Goal: Task Accomplishment & Management: Complete application form

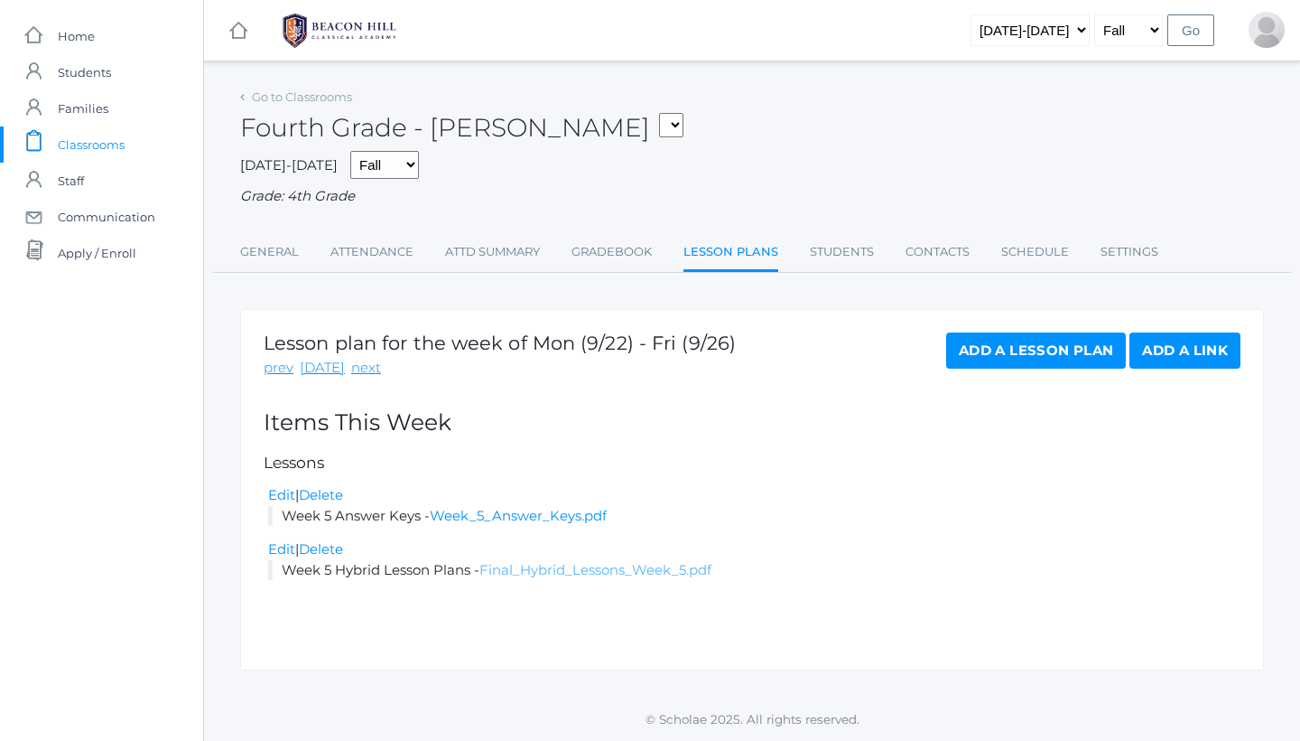
click at [586, 564] on link "Final_Hybrid_Lessons_Week_5.pdf" at bounding box center [596, 569] width 232 height 17
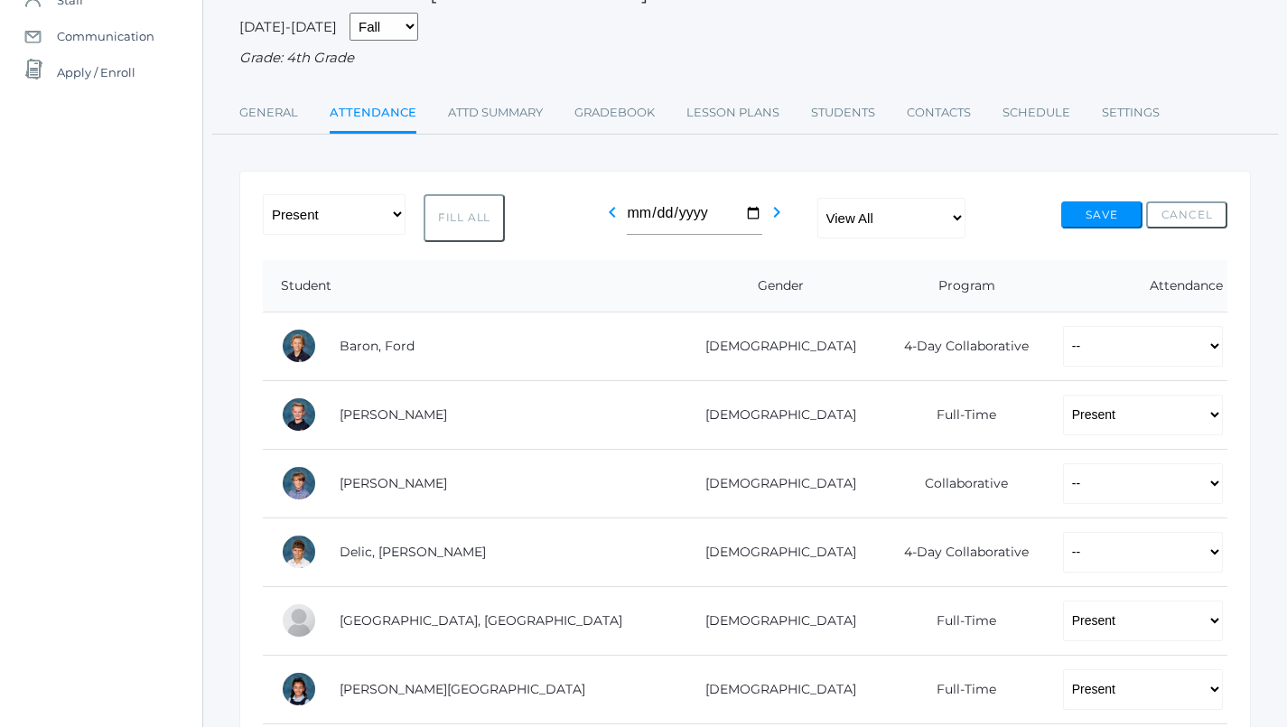
scroll to position [191, 1]
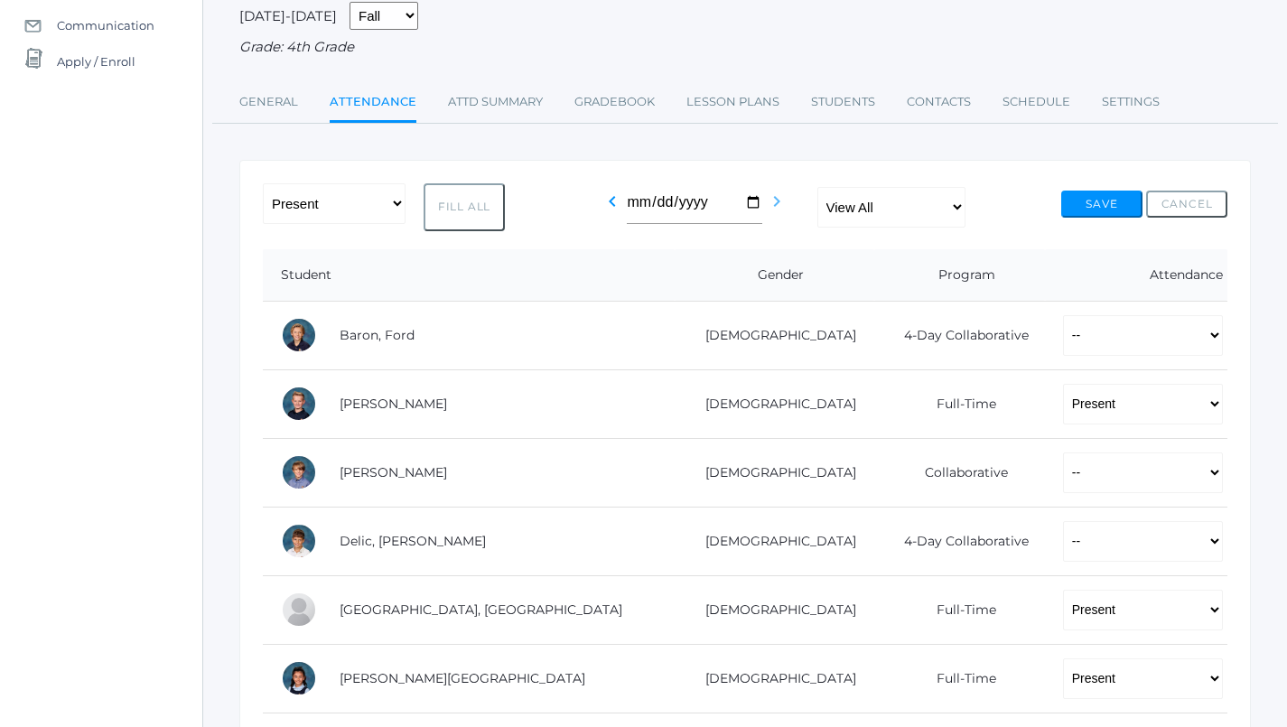
click at [788, 193] on icon "chevron_right" at bounding box center [777, 202] width 22 height 22
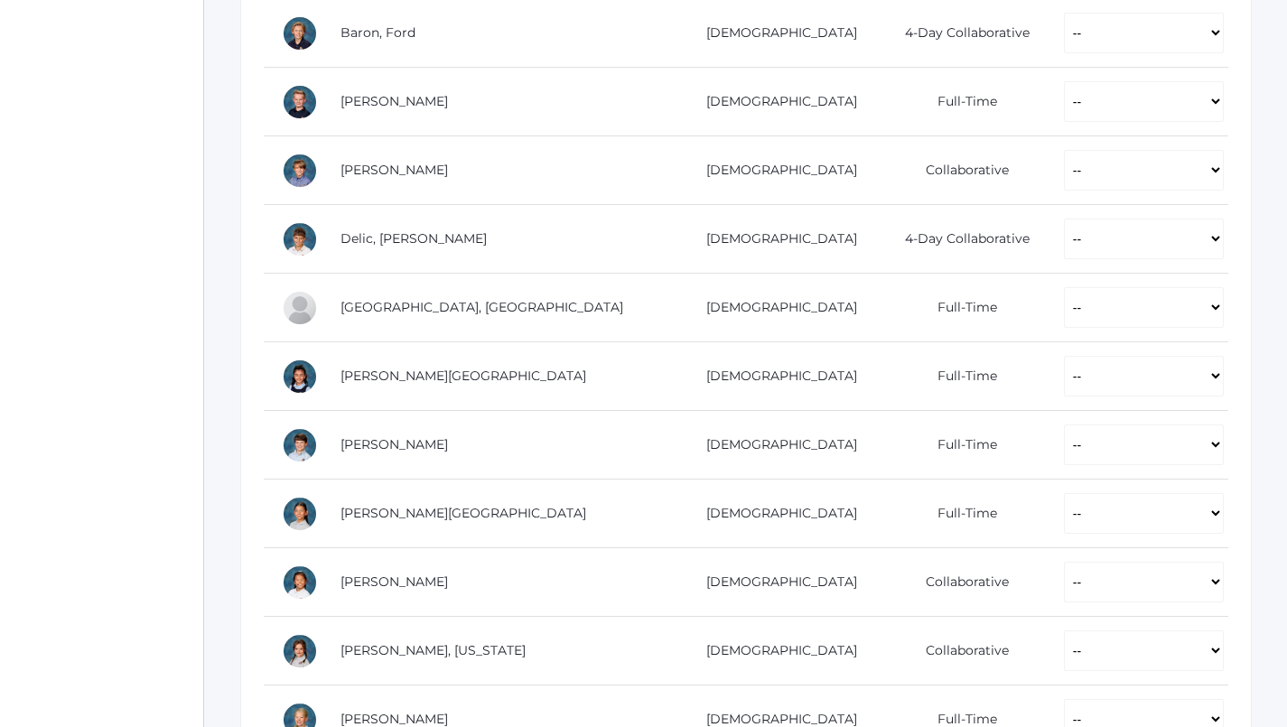
scroll to position [383, 0]
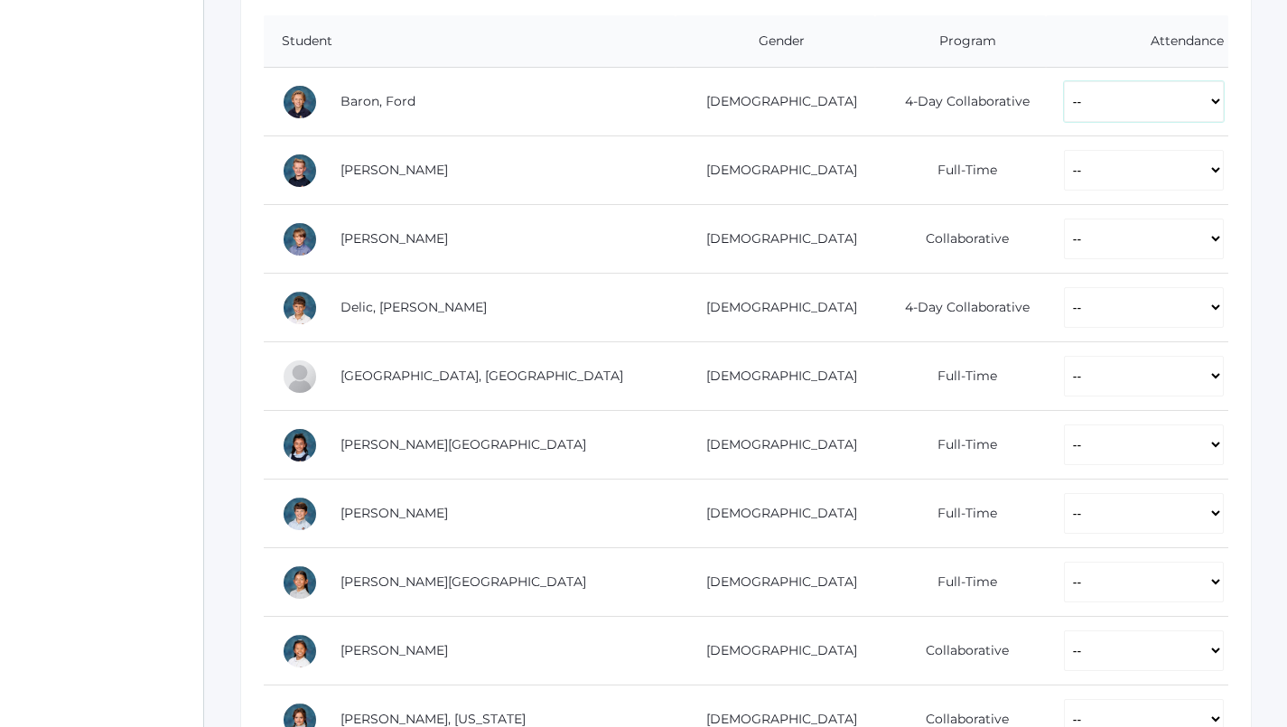
select select "P"
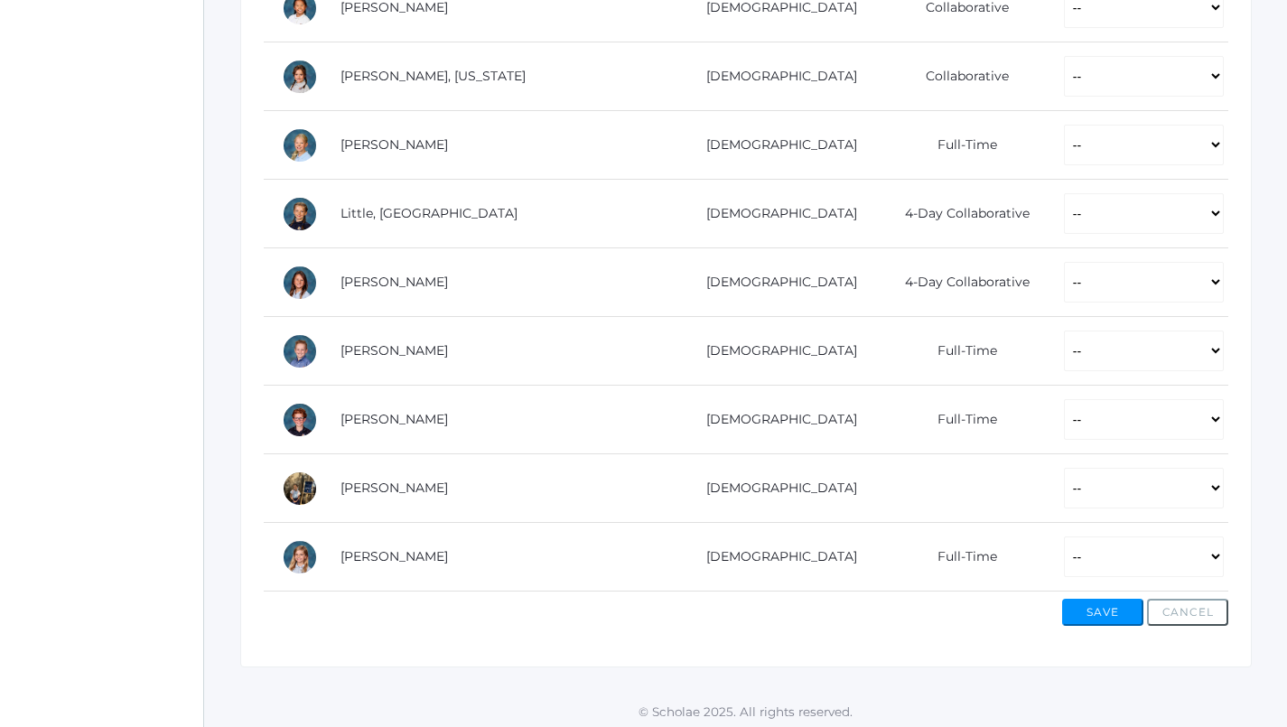
scroll to position [1025, 0]
select select "P"
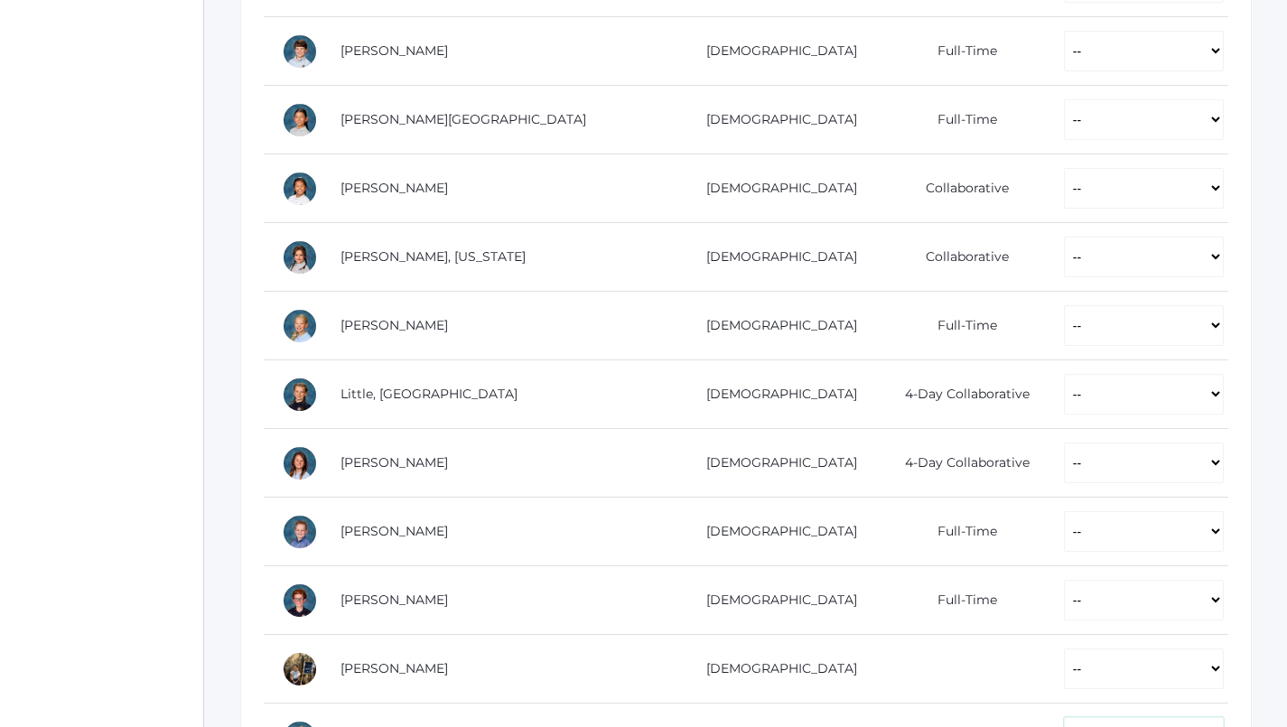
scroll to position [843, 0]
select select "AE"
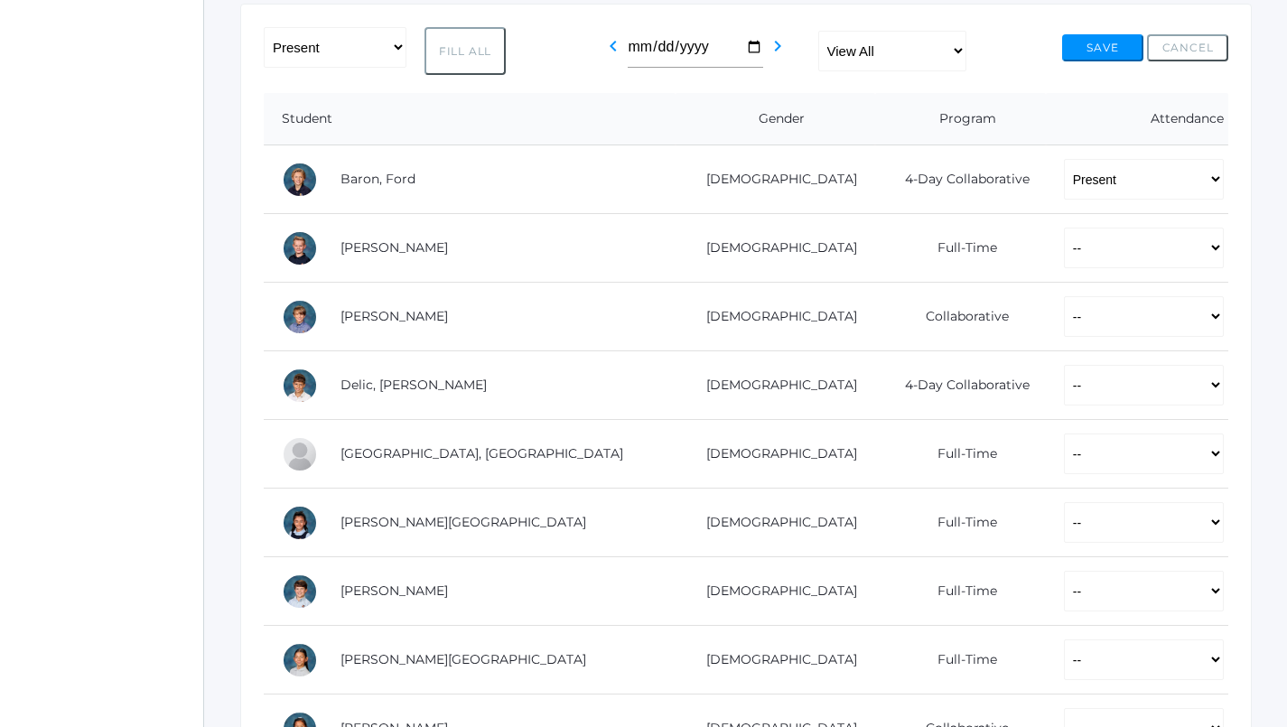
scroll to position [303, 0]
select select "P"
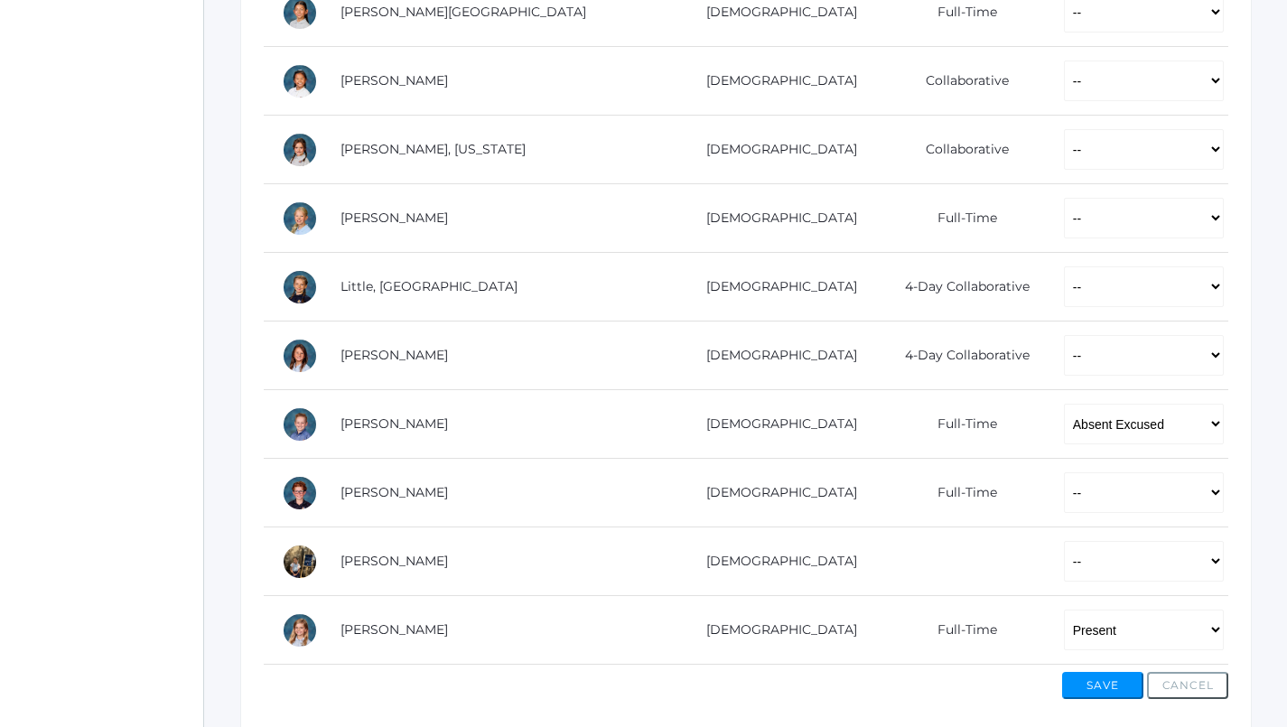
scroll to position [928, 0]
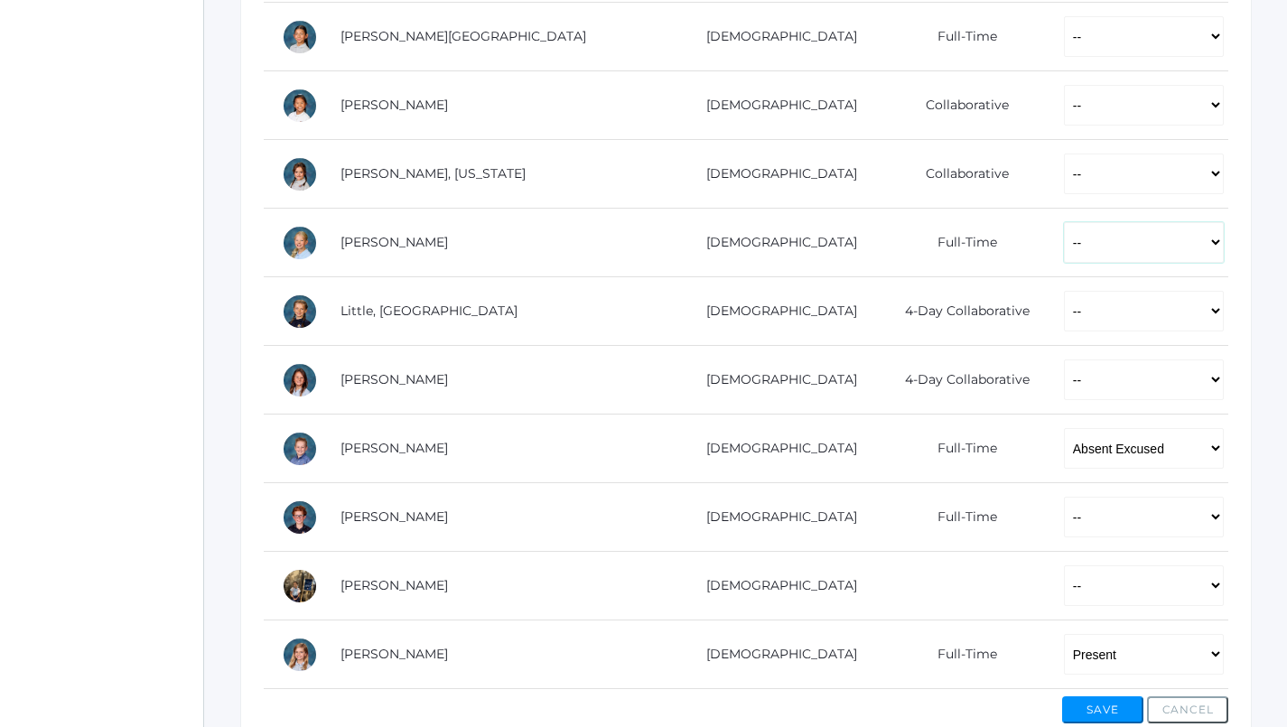
select select "P"
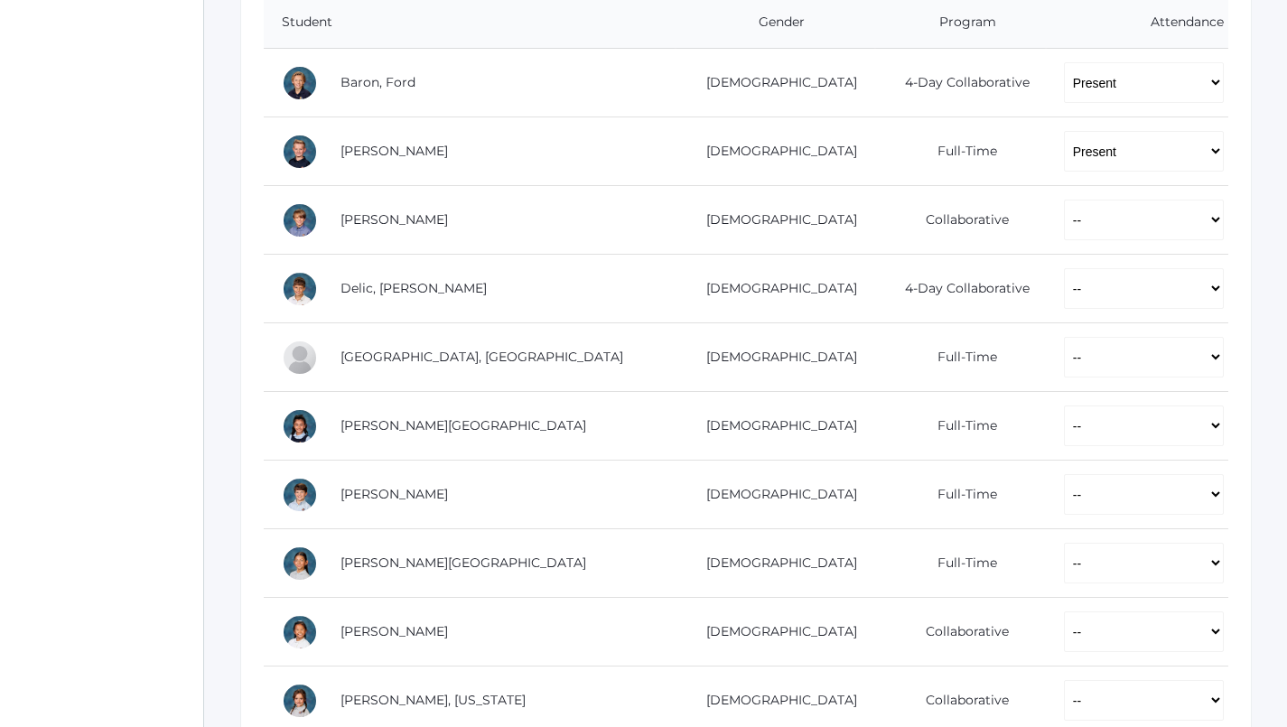
scroll to position [399, 0]
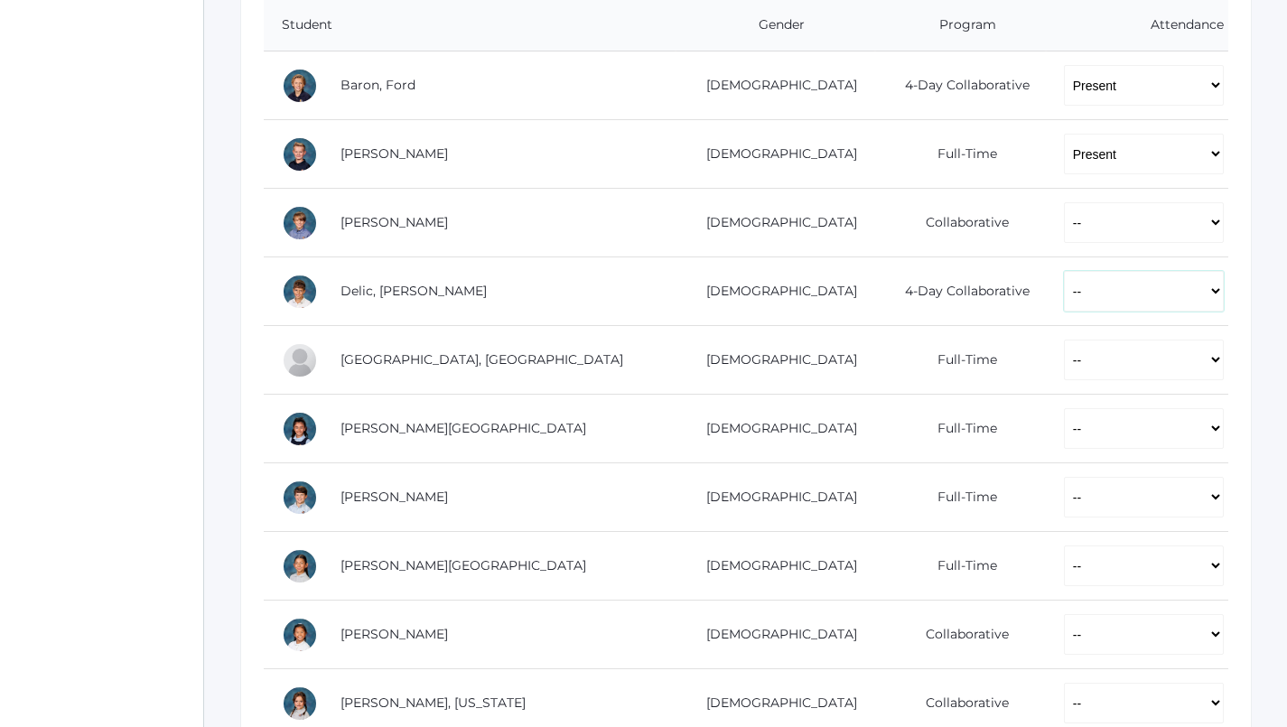
select select "P"
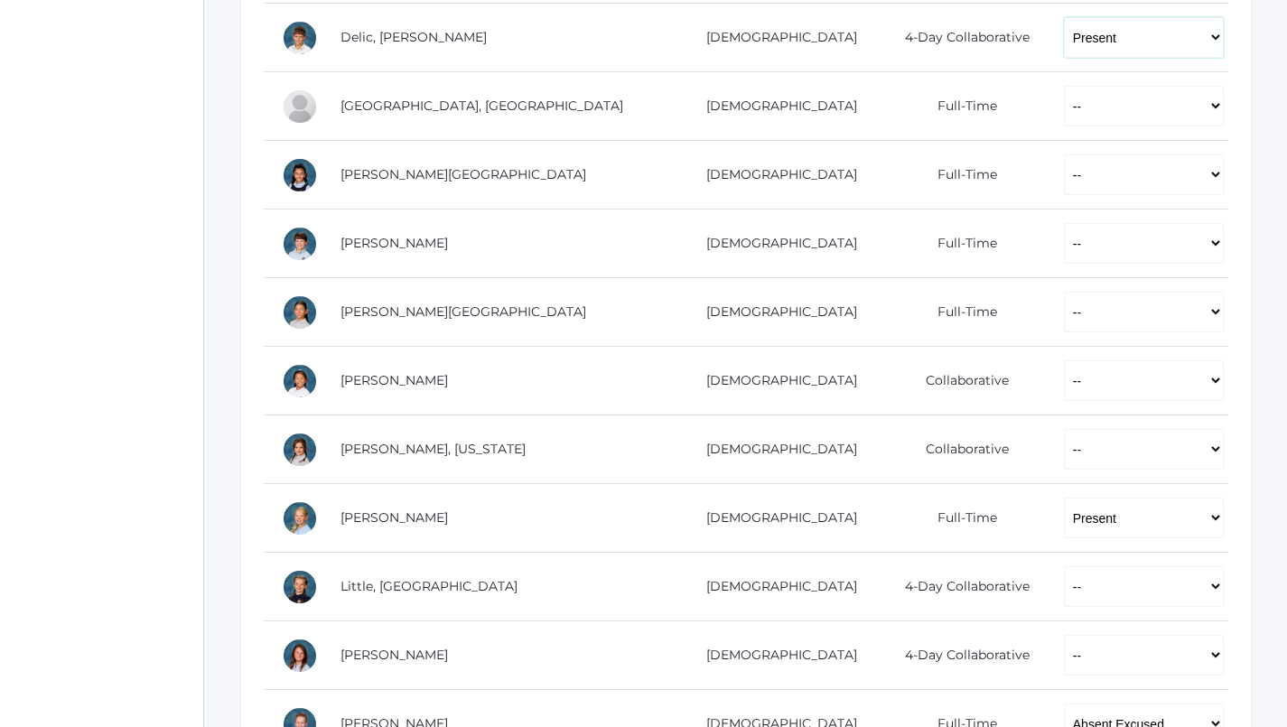
scroll to position [730, 0]
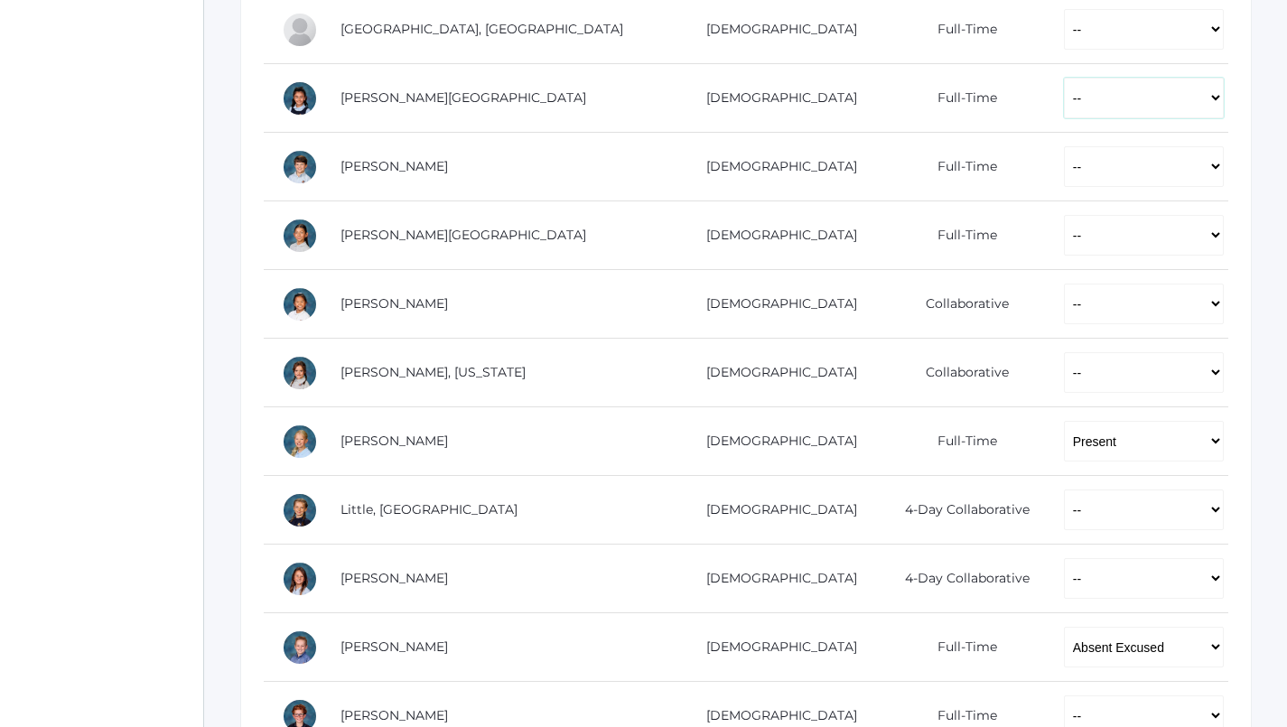
select select "P"
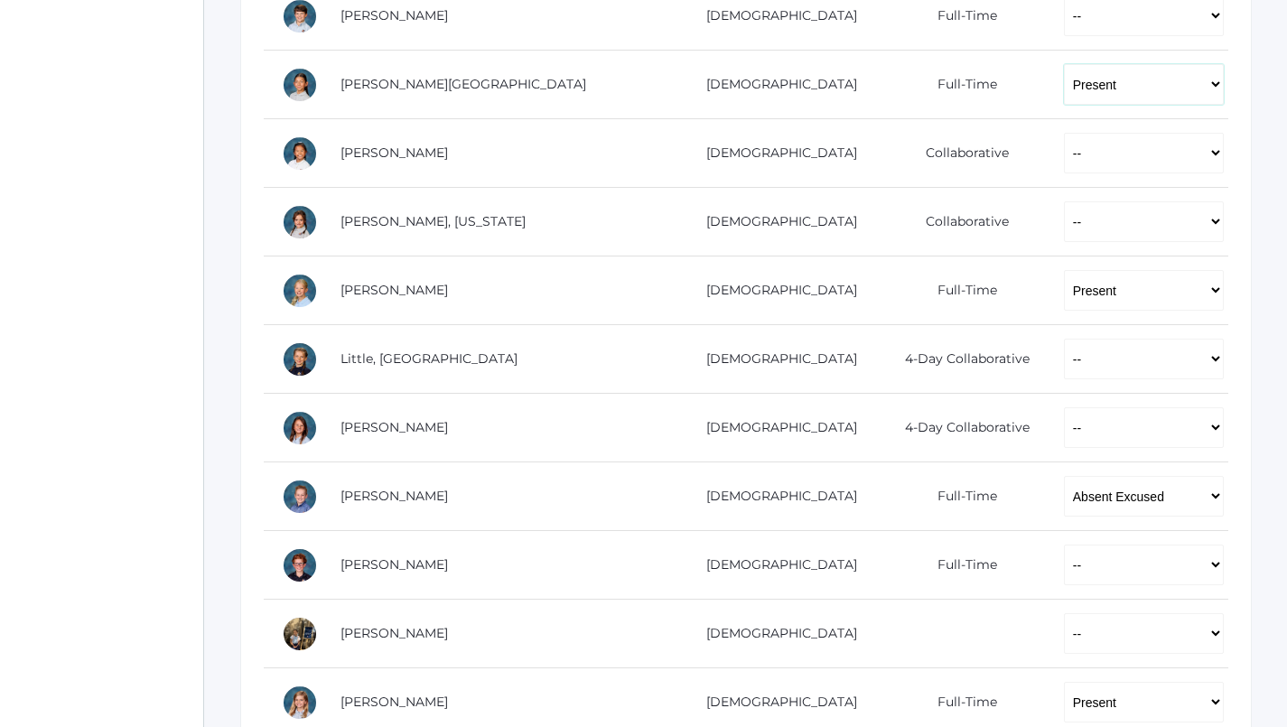
scroll to position [952, 0]
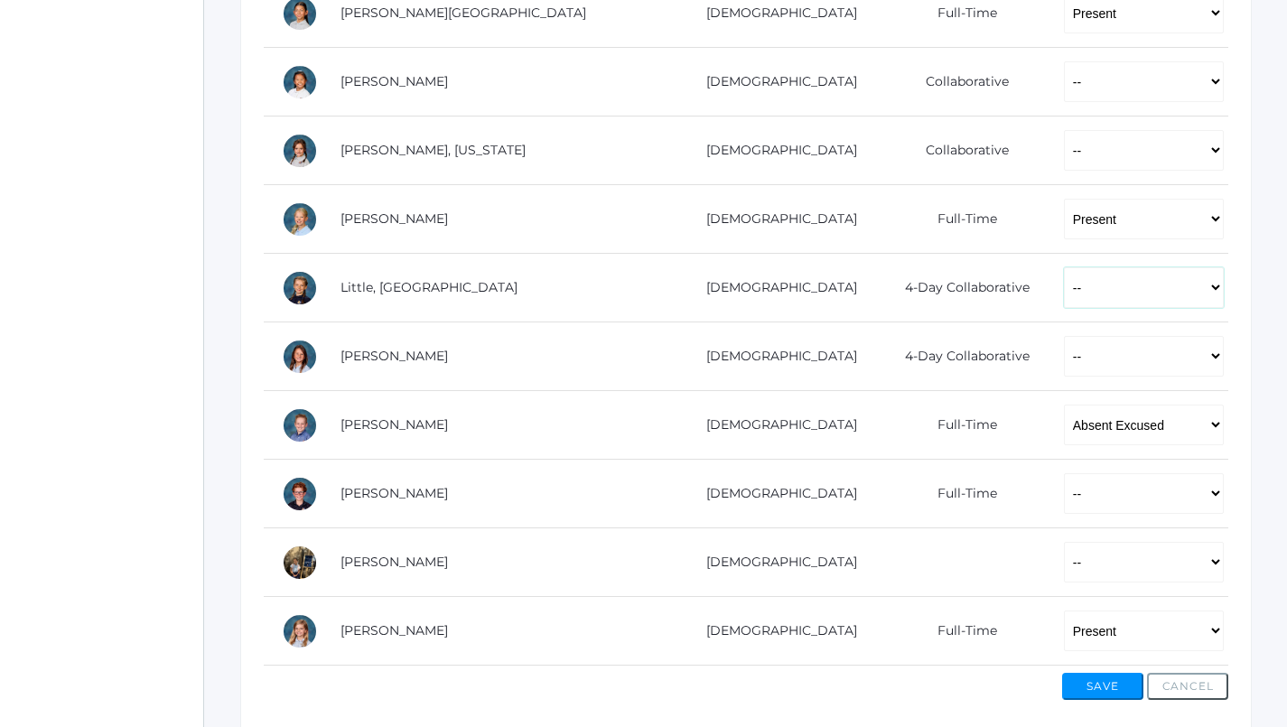
select select "P"
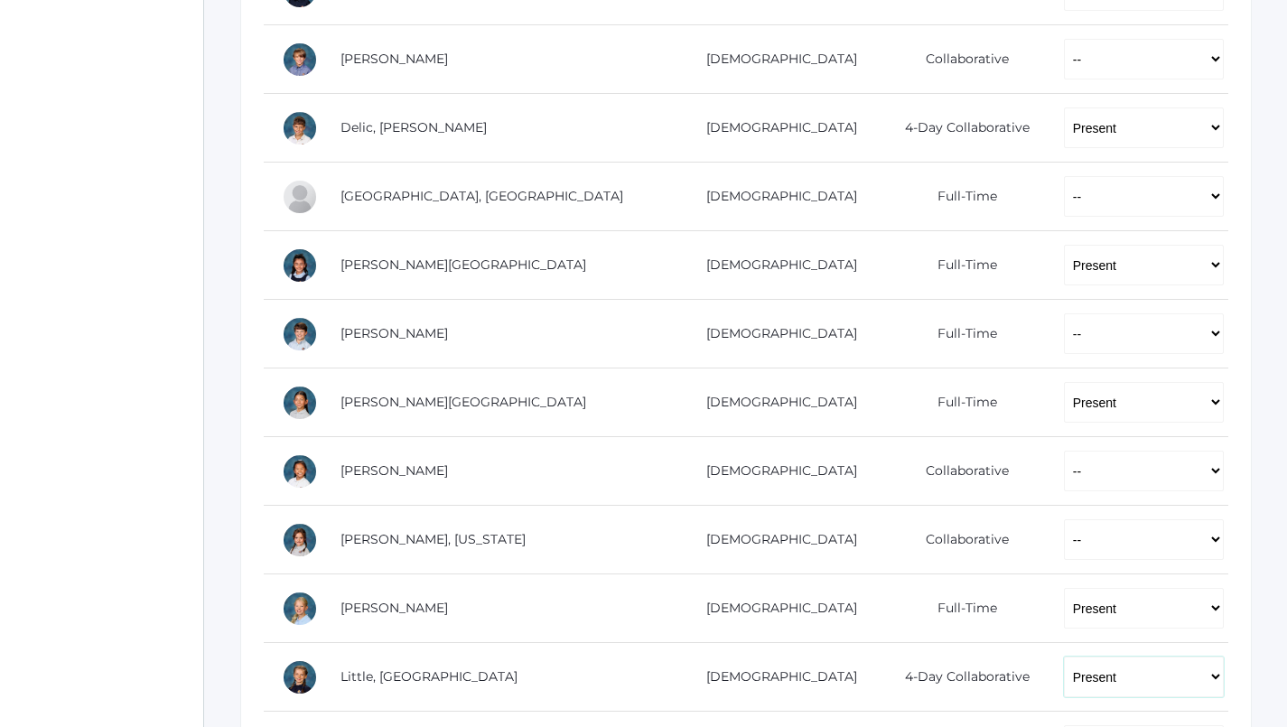
scroll to position [462, 0]
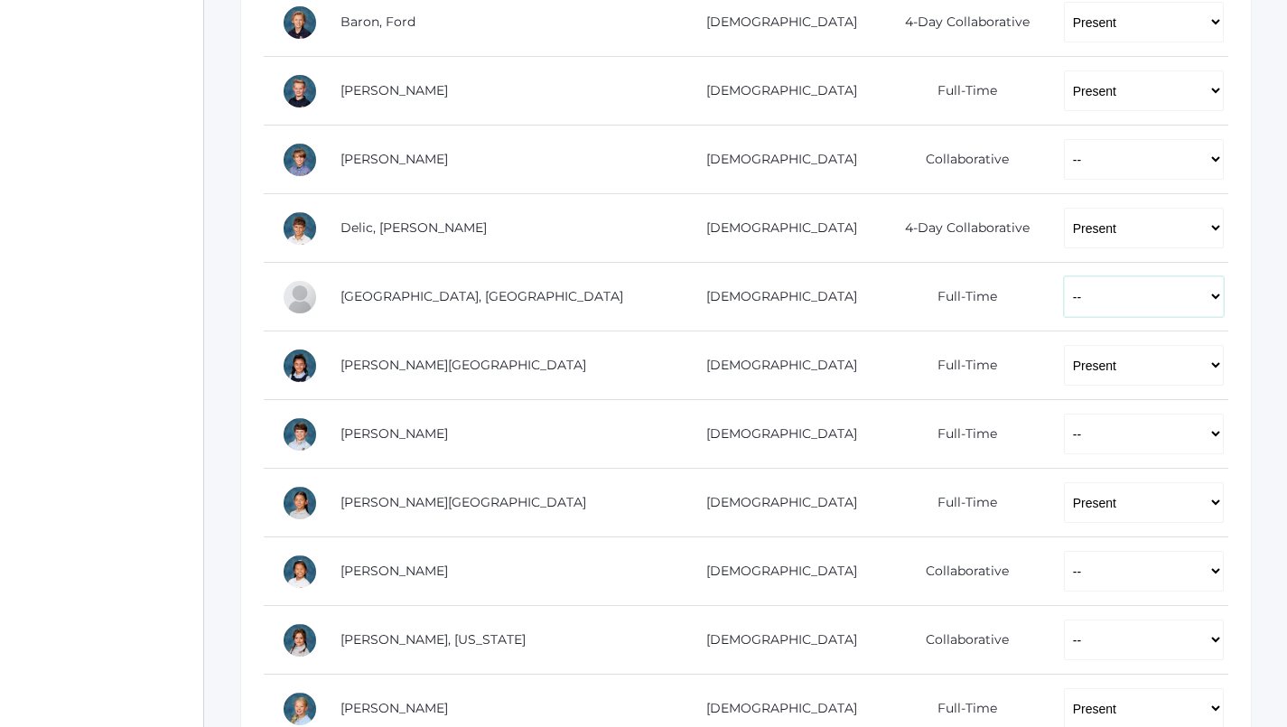
select select "P"
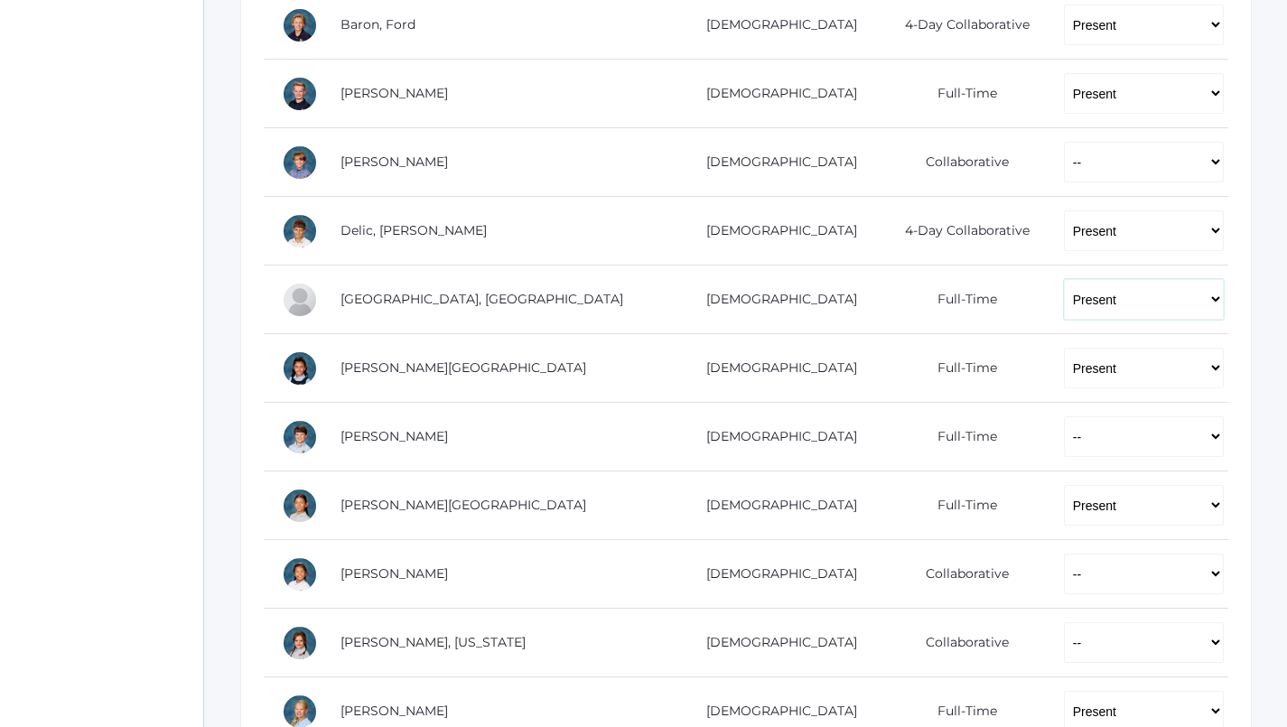
scroll to position [467, 0]
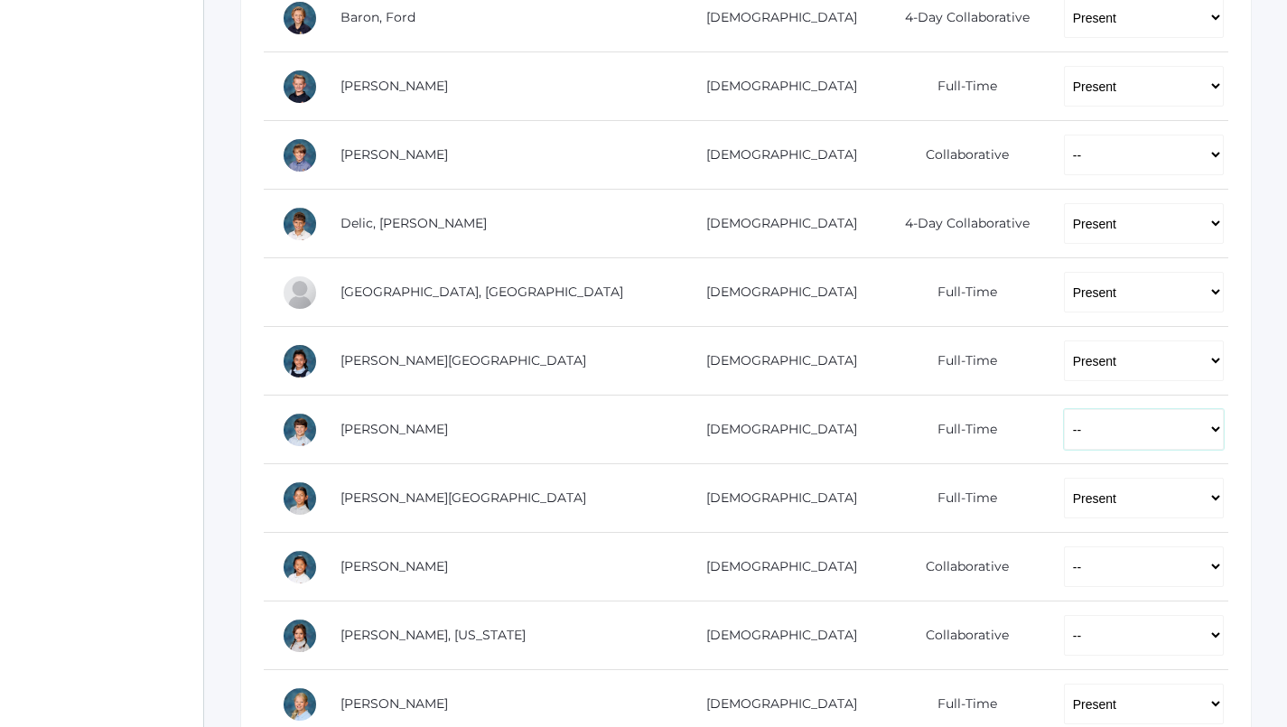
select select "P"
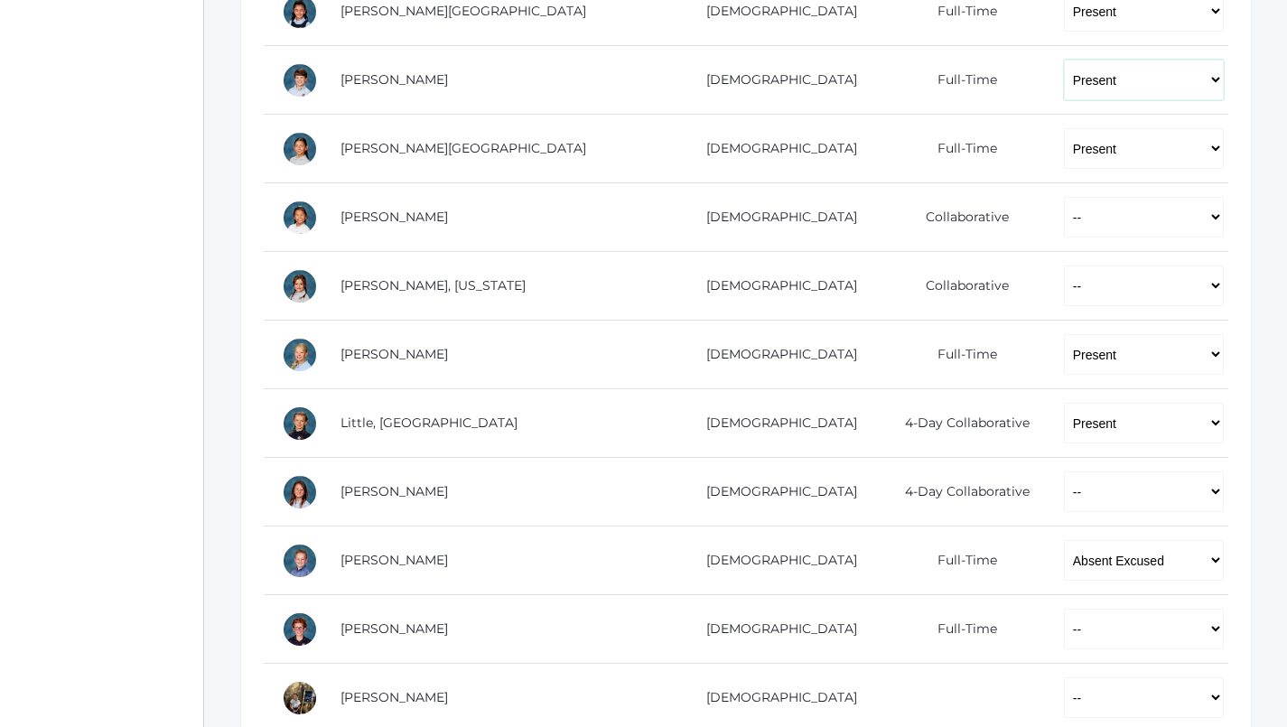
scroll to position [846, 0]
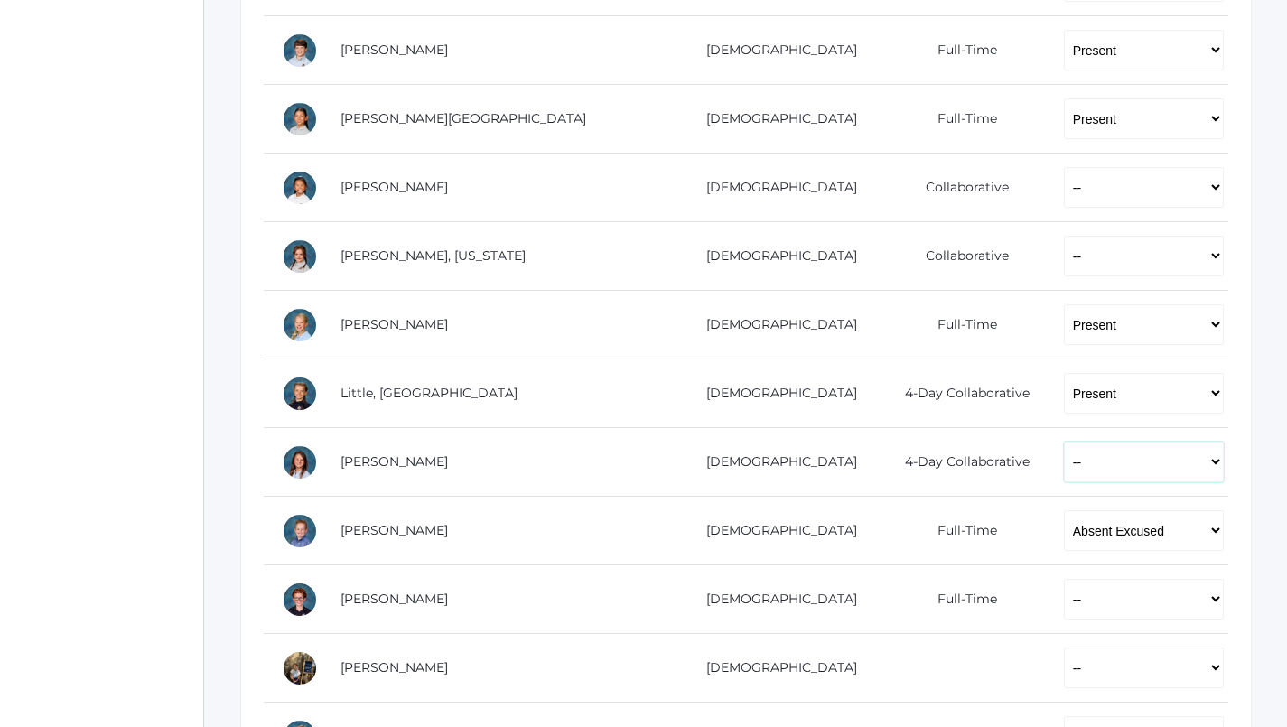
select select "AU"
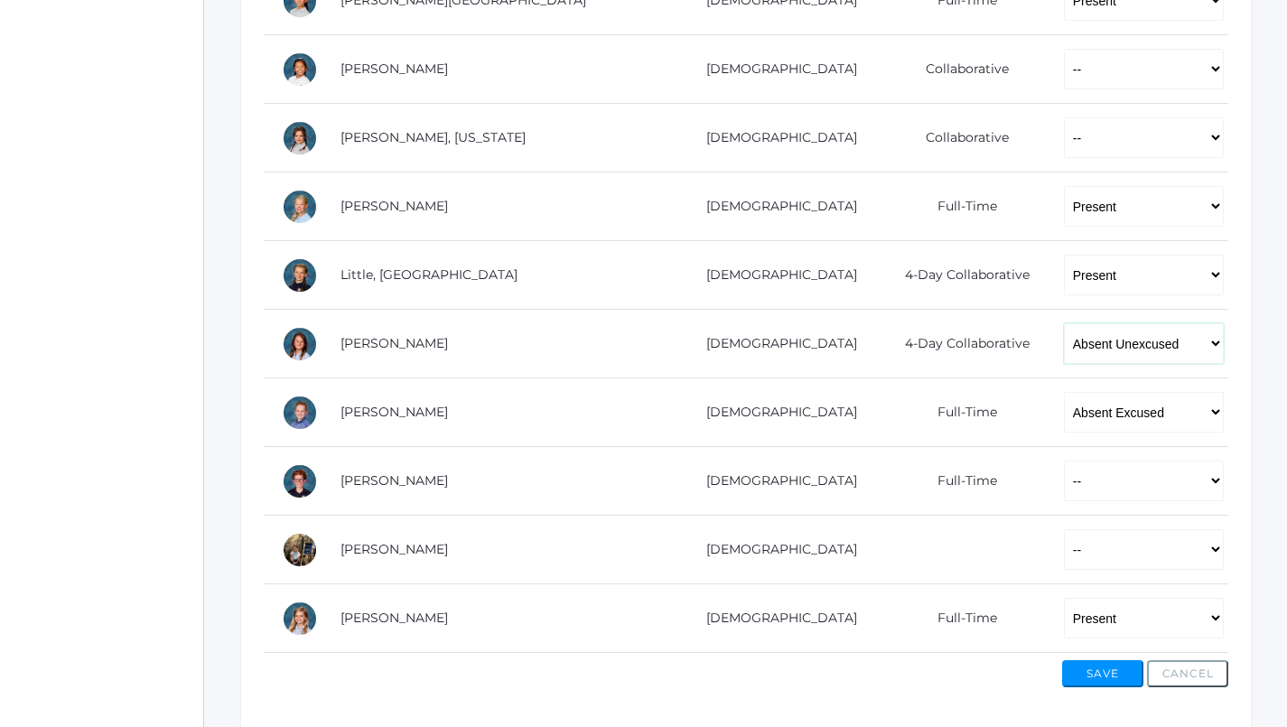
scroll to position [974, 0]
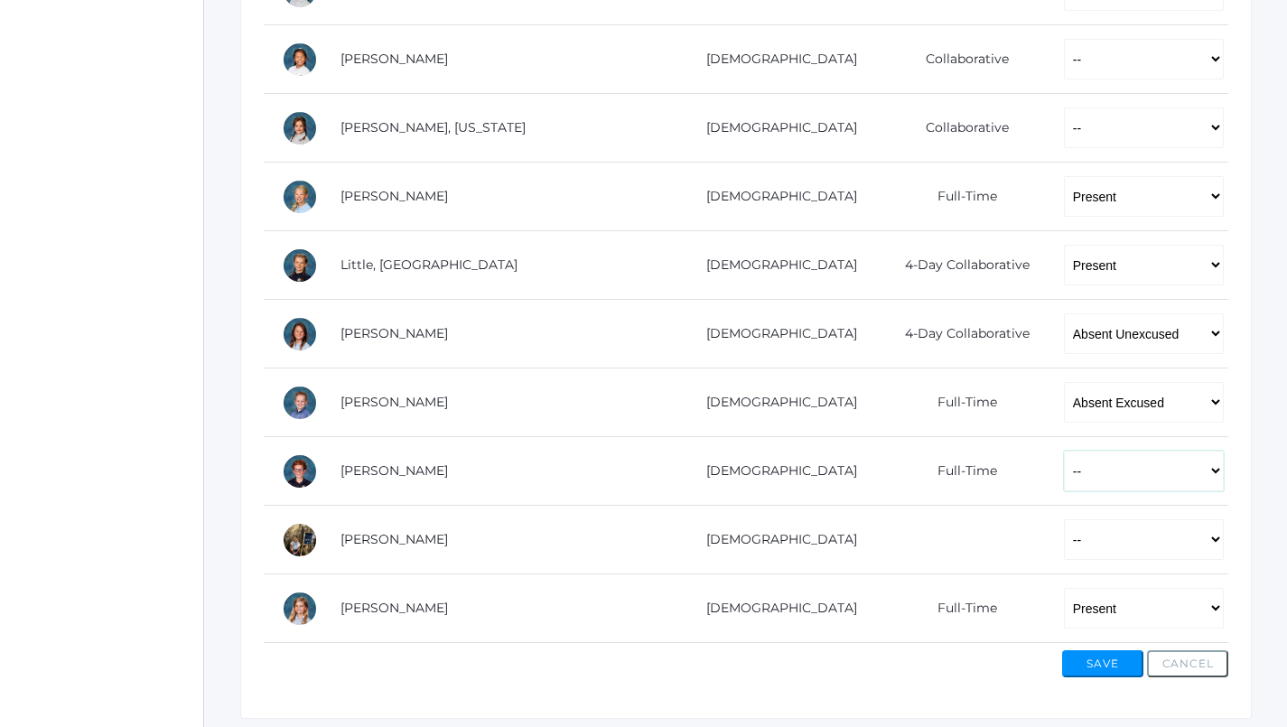
select select "AU"
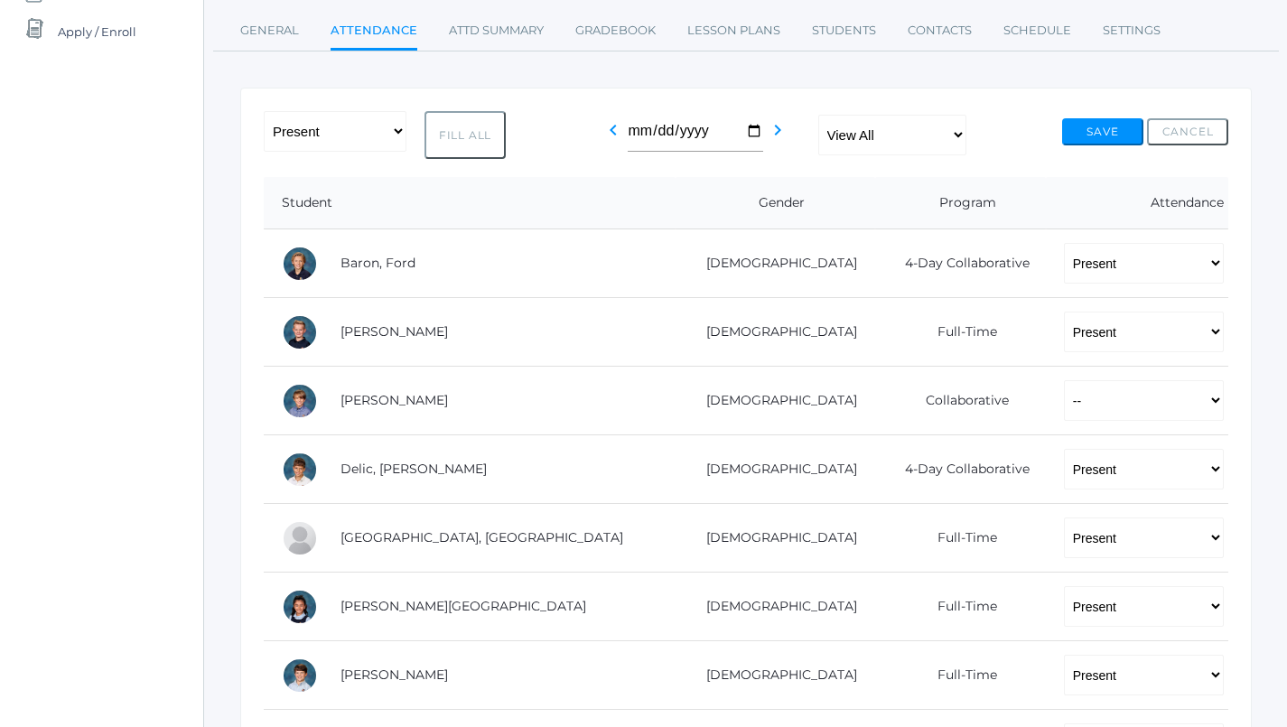
scroll to position [220, 0]
click at [1103, 133] on button "Save" at bounding box center [1102, 132] width 81 height 27
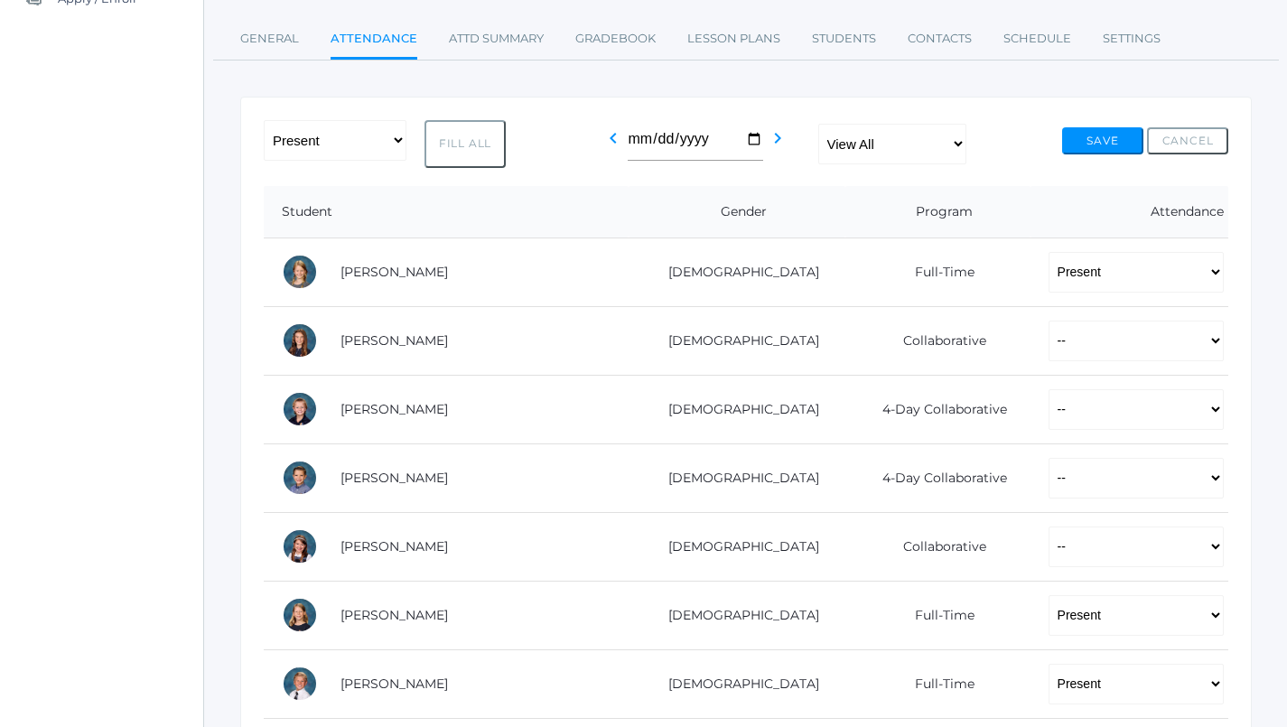
scroll to position [219, 0]
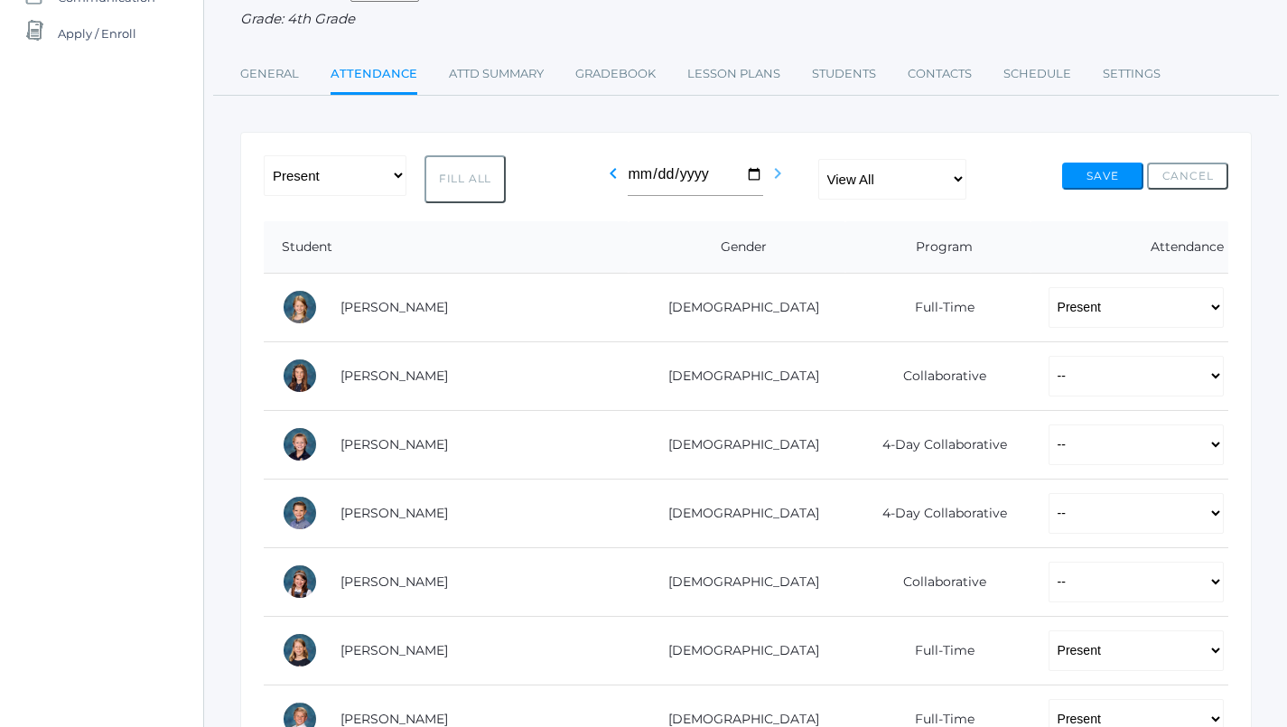
click at [785, 163] on icon "chevron_right" at bounding box center [778, 174] width 22 height 22
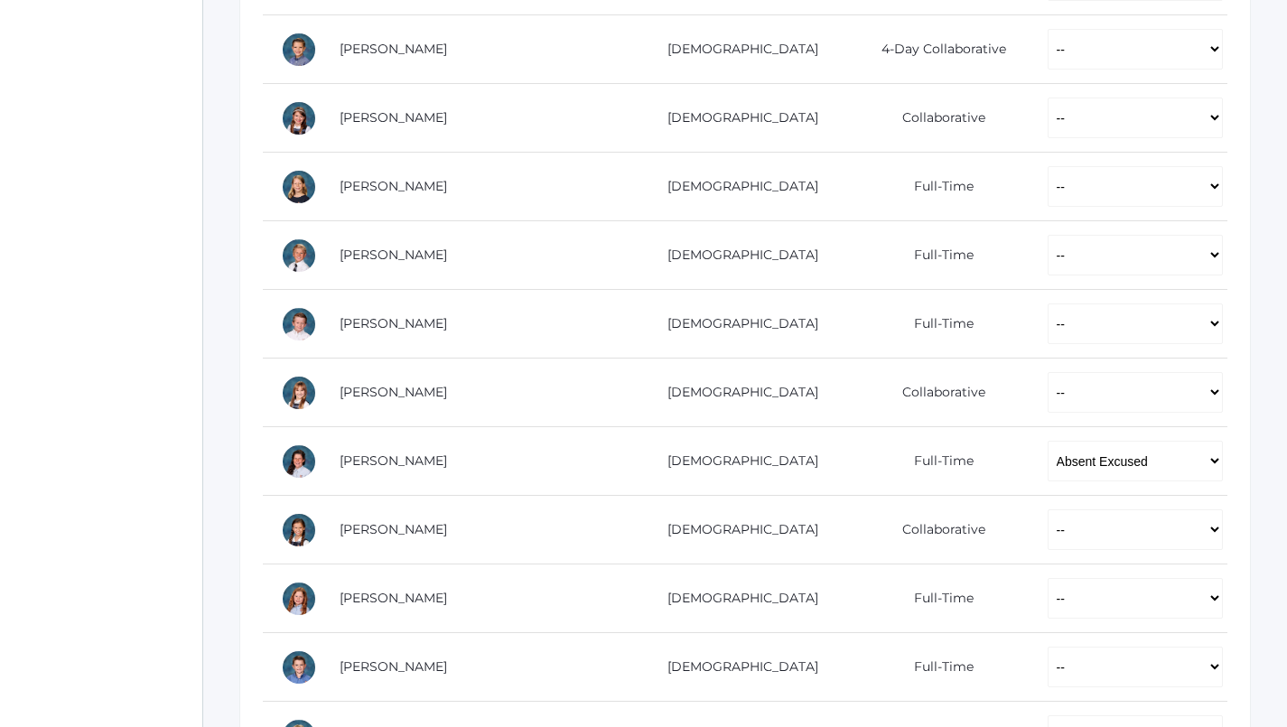
scroll to position [628, 1]
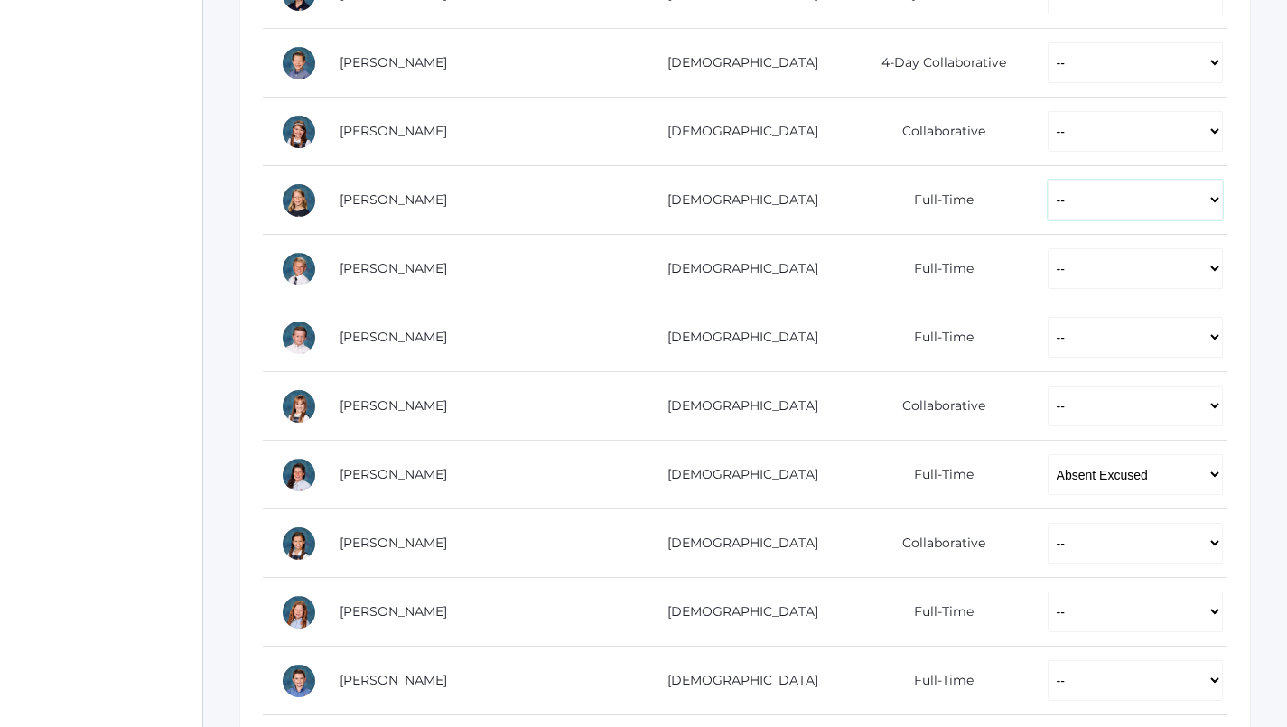
select select "P"
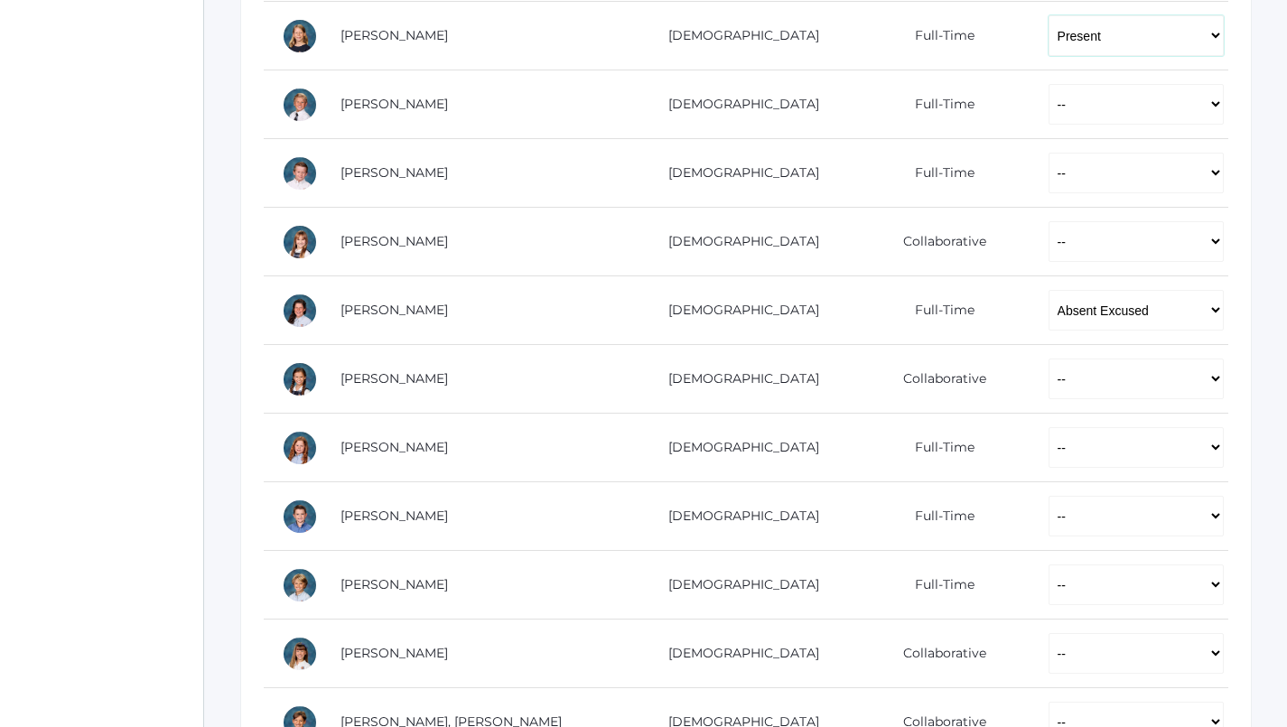
scroll to position [832, 0]
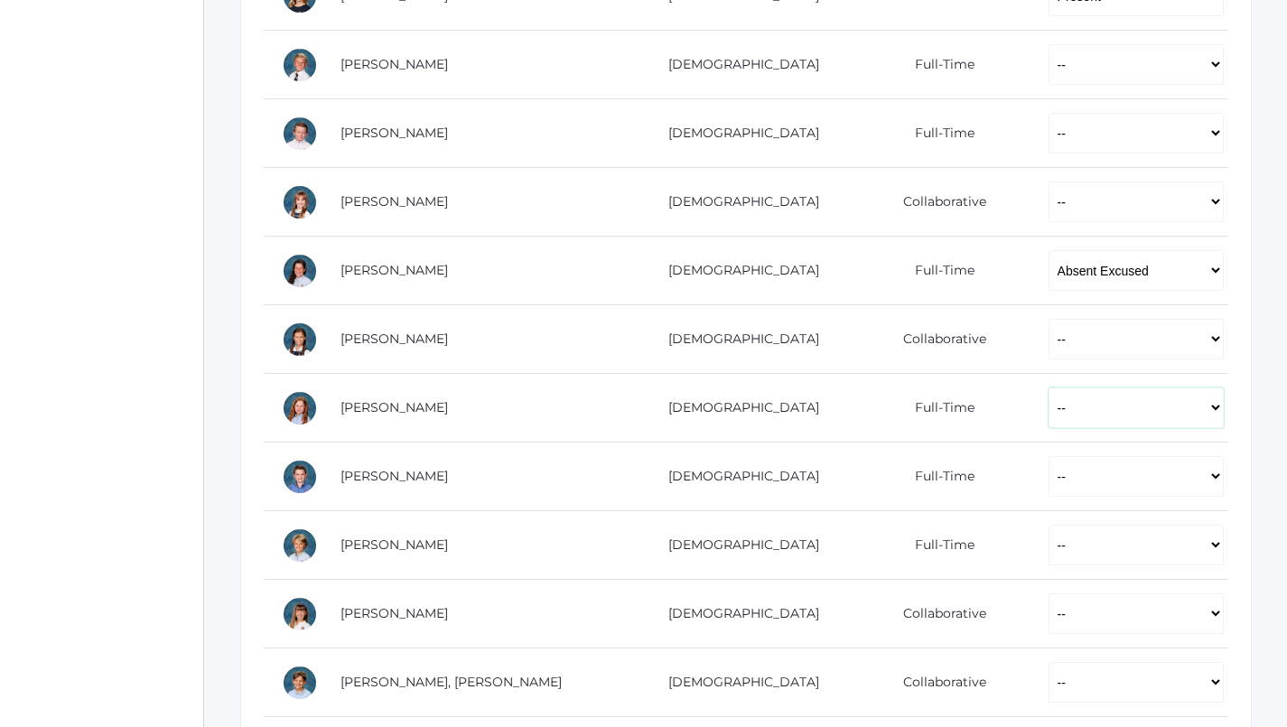
select select "P"
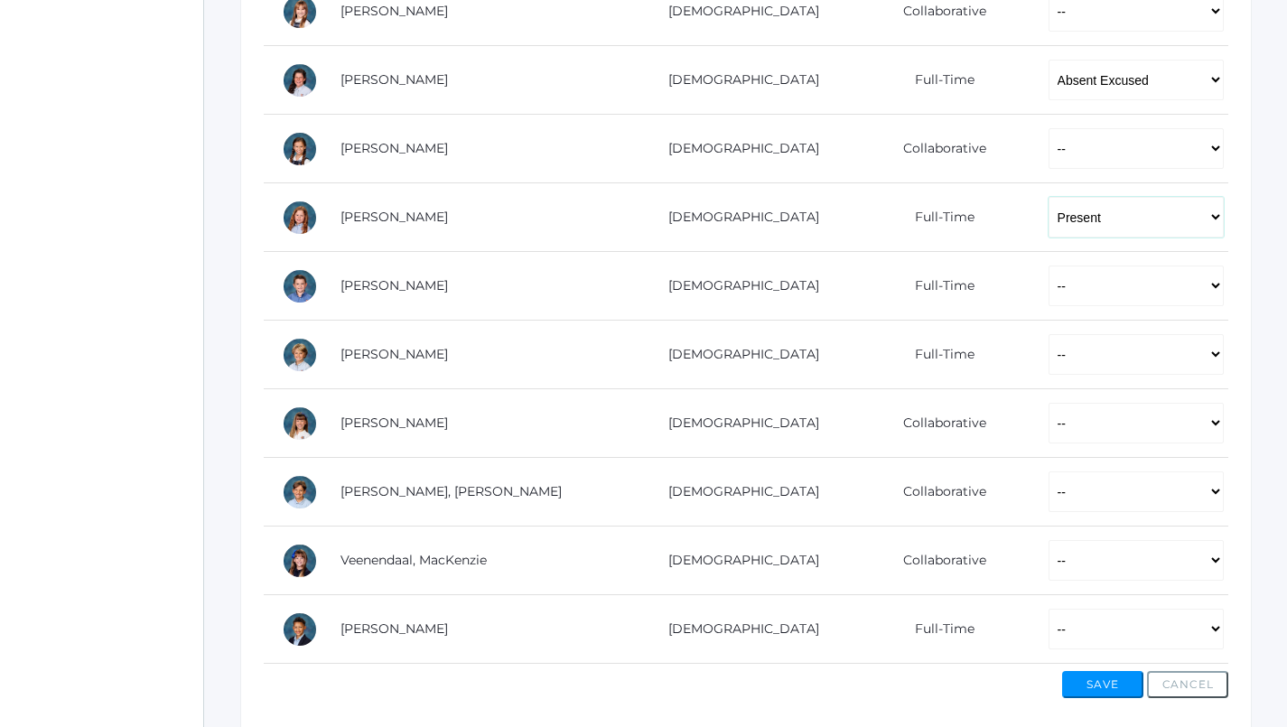
scroll to position [1032, 0]
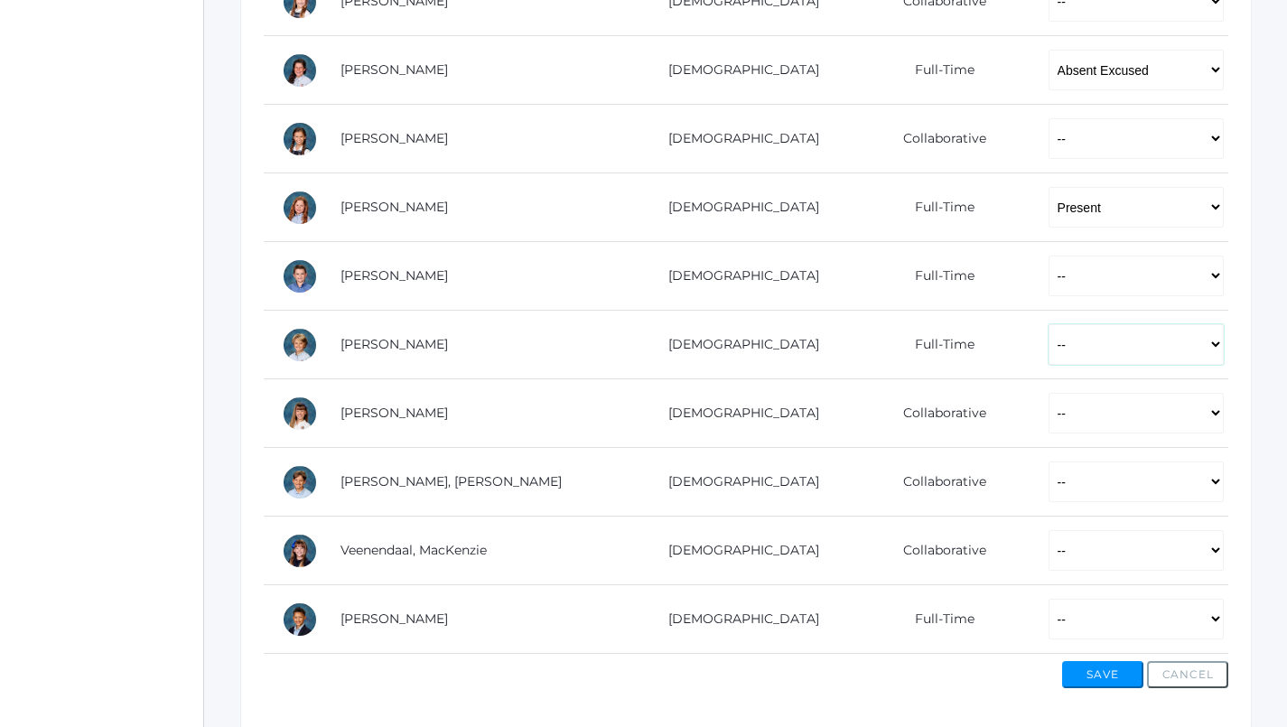
select select "P"
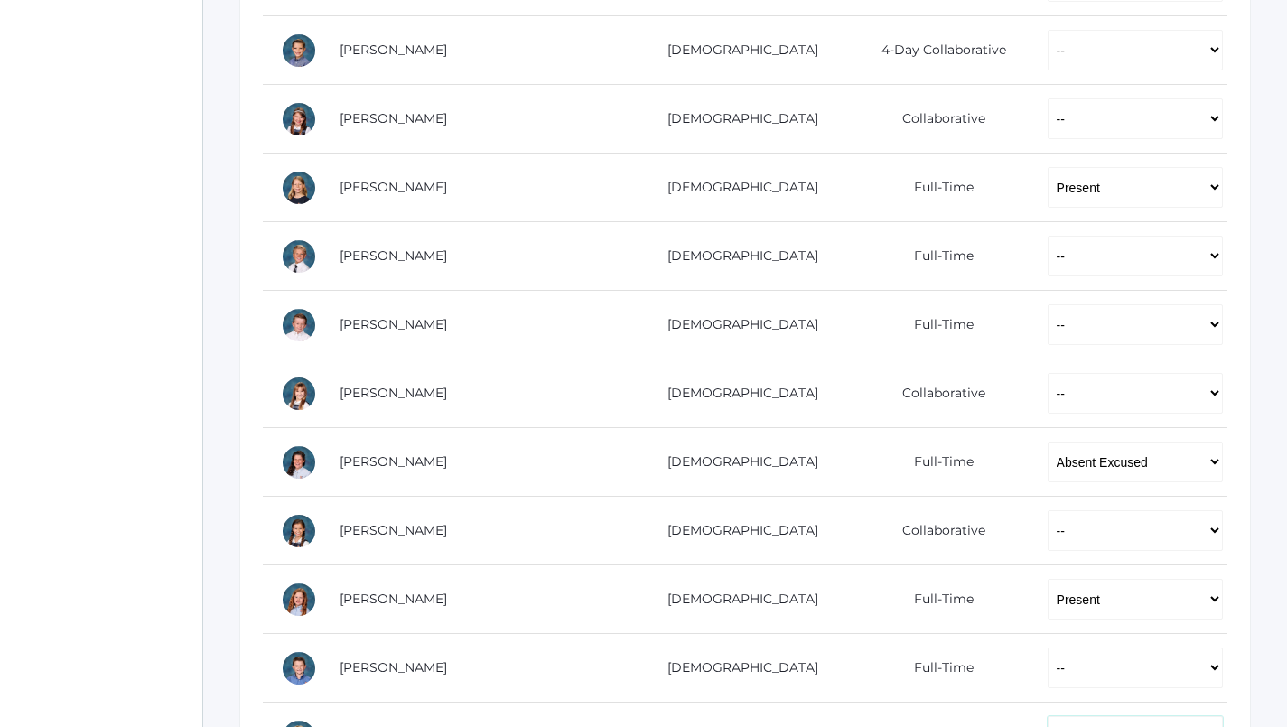
scroll to position [679, 1]
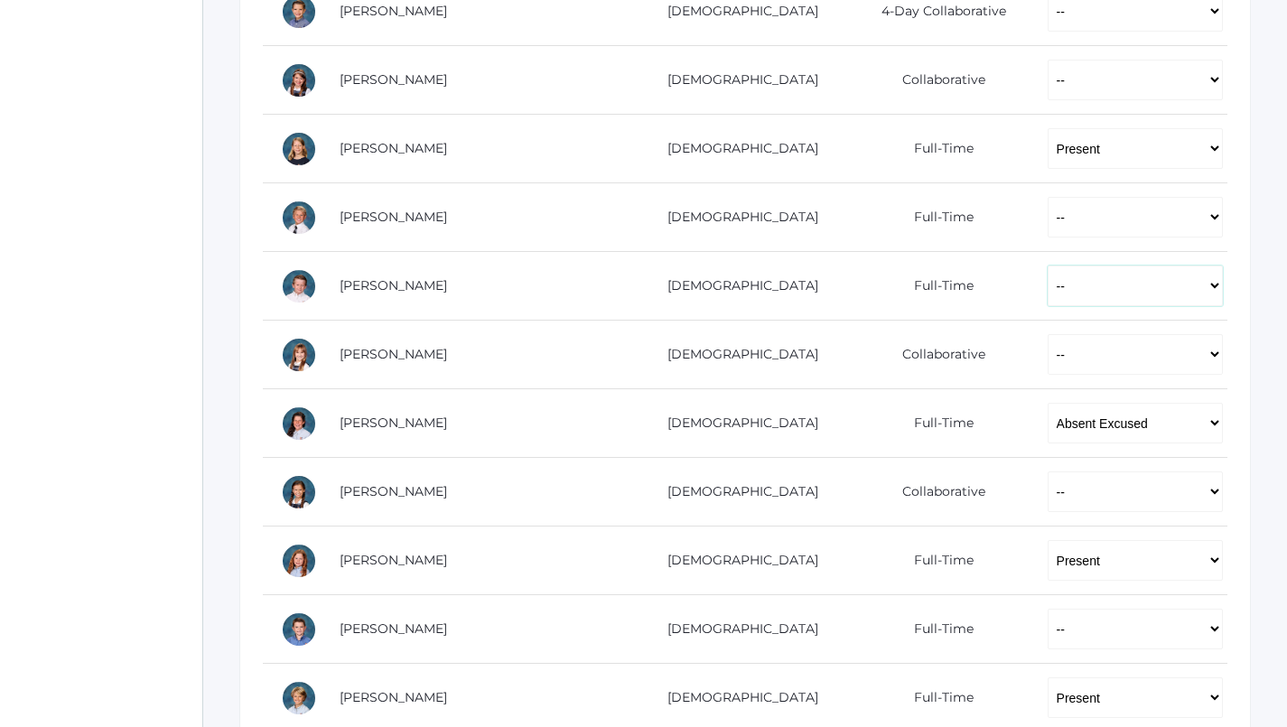
select select "P"
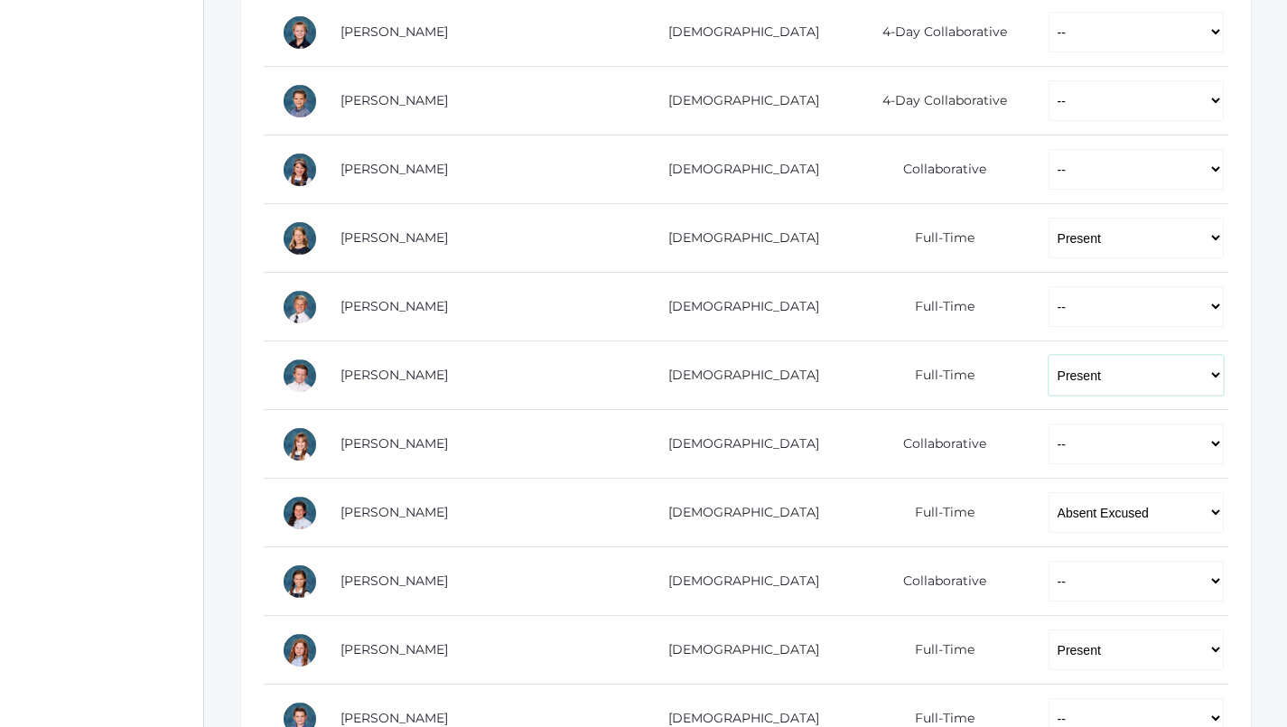
scroll to position [591, 0]
select select "P"
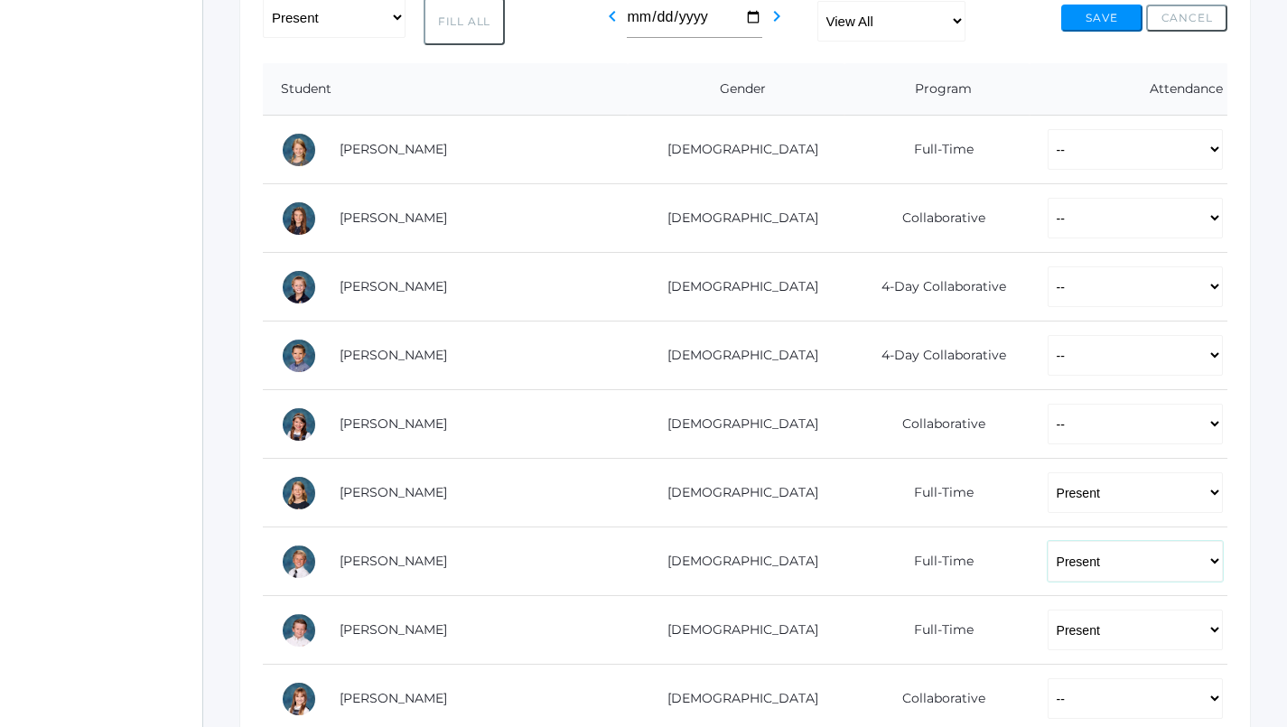
scroll to position [339, 0]
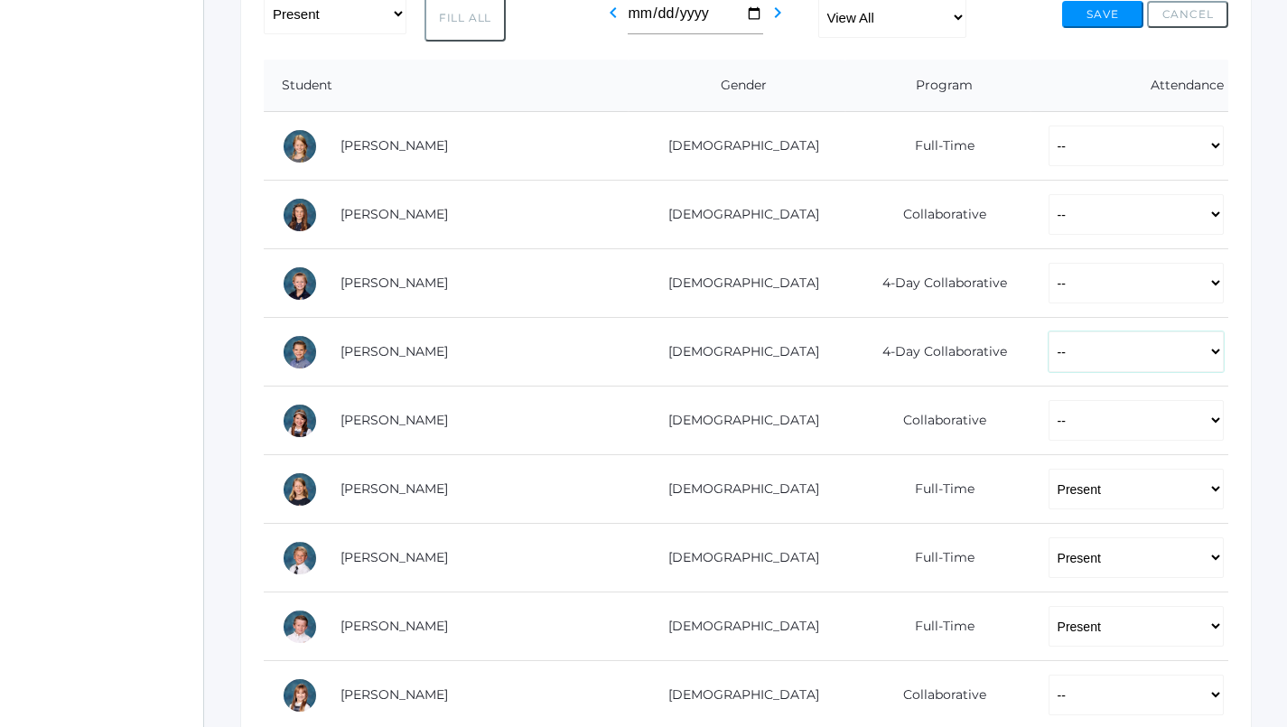
select select "P"
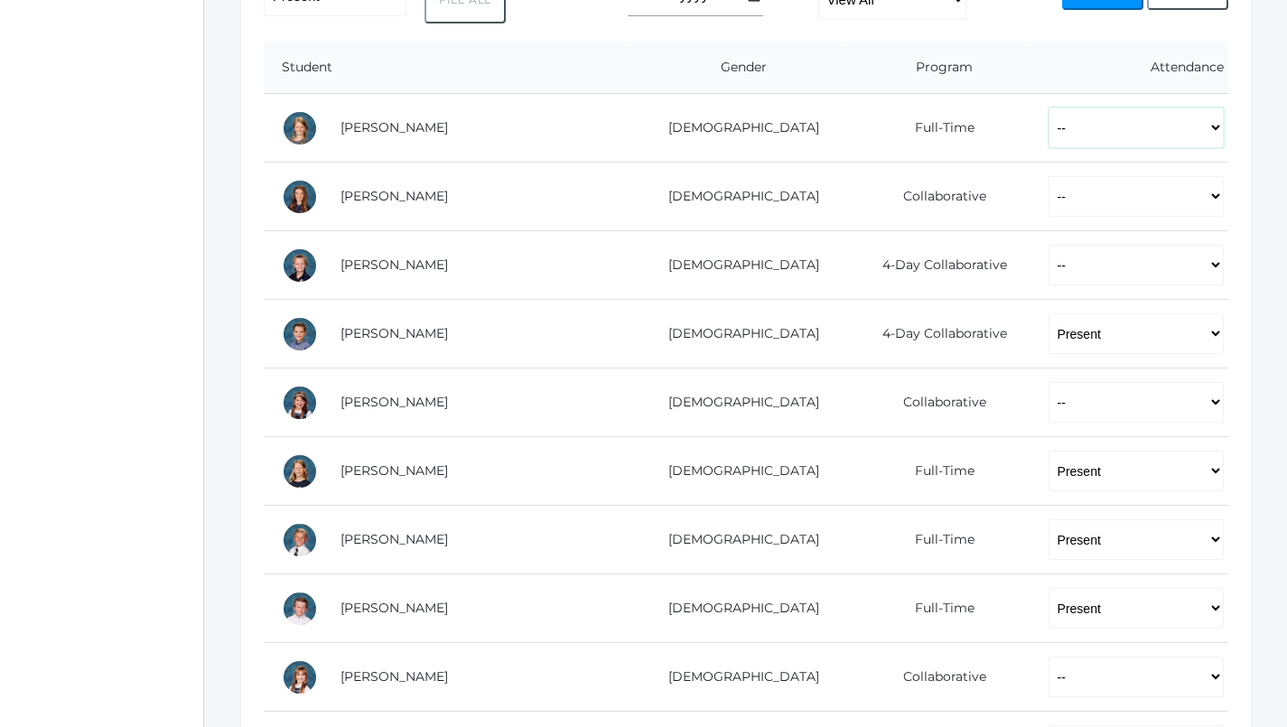
scroll to position [104, 0]
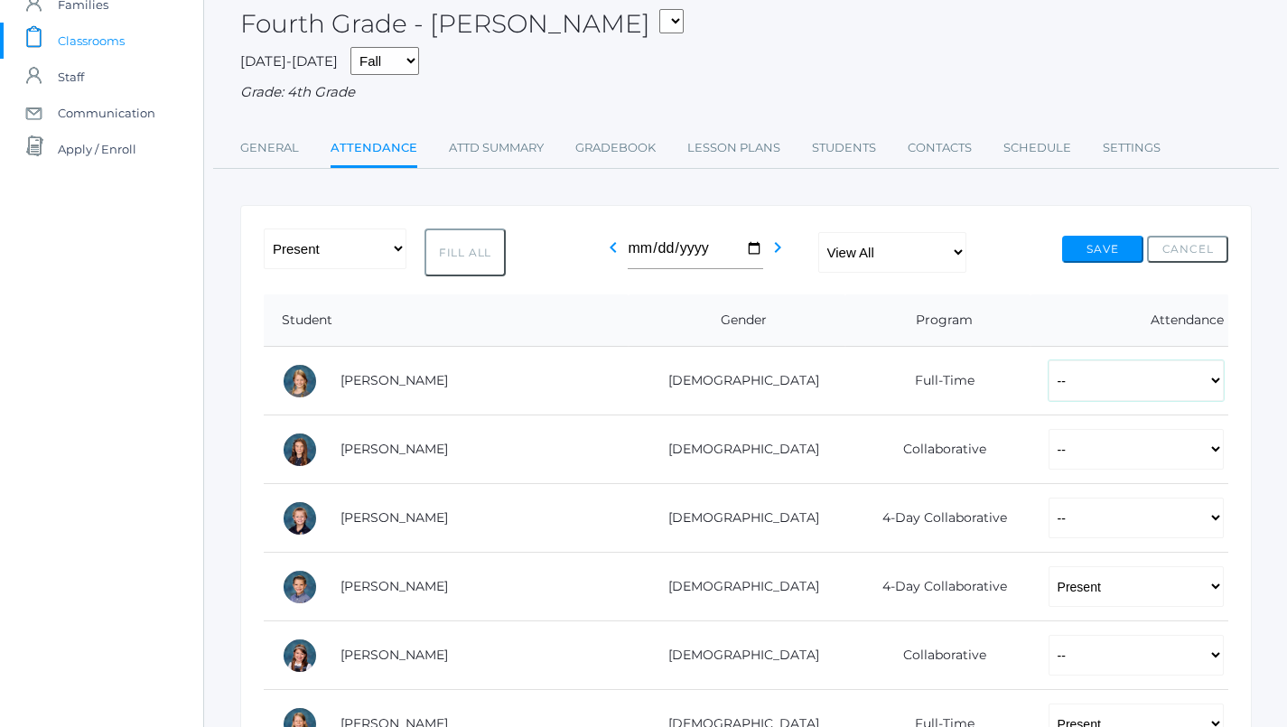
select select "P"
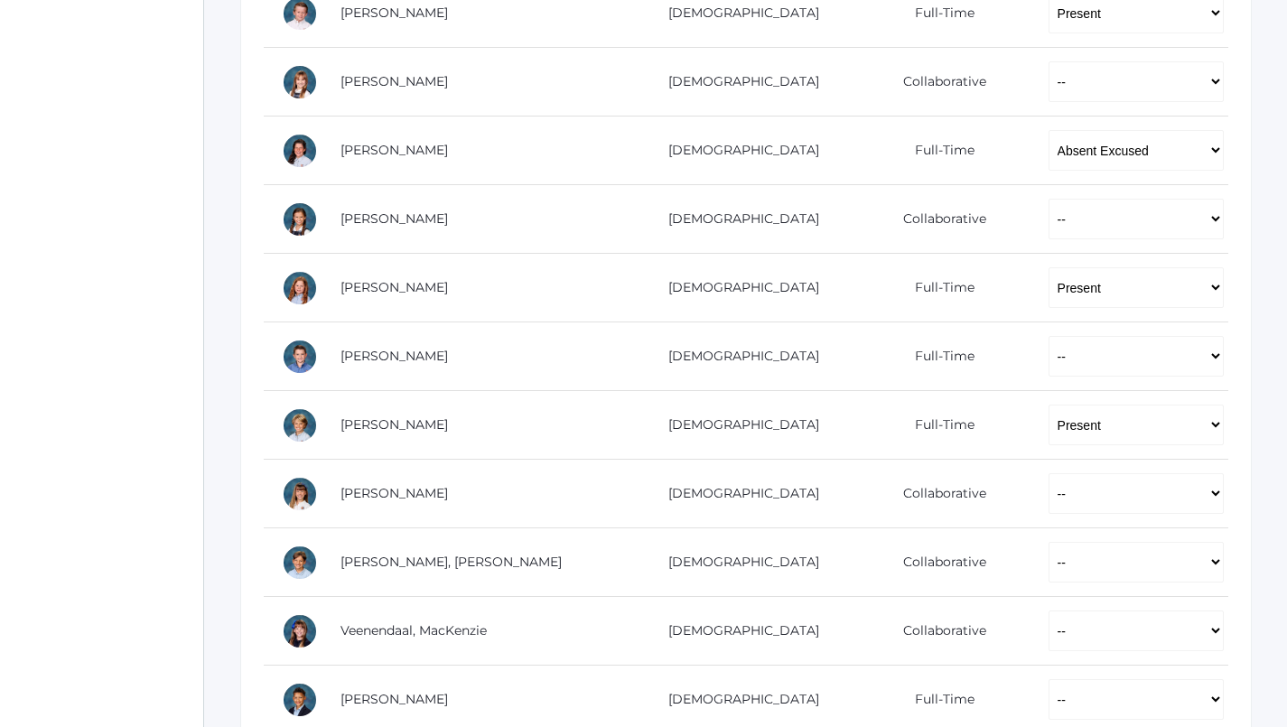
scroll to position [953, 1]
select select "P"
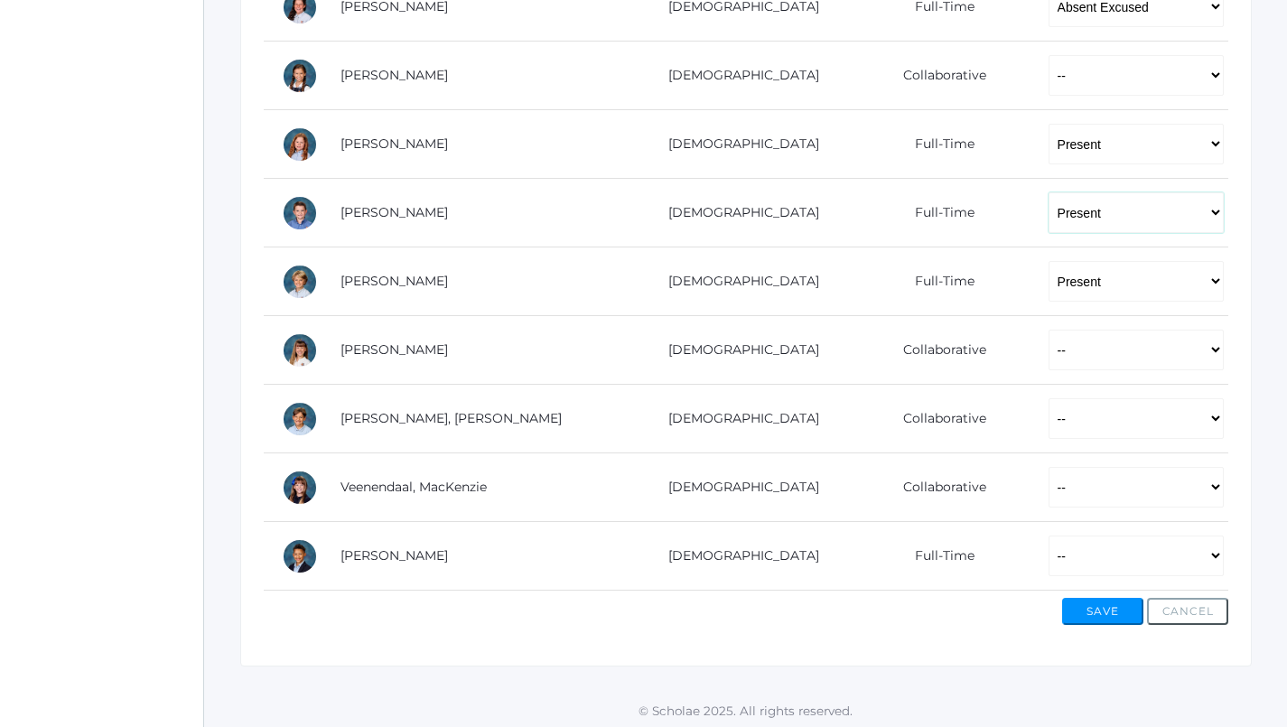
scroll to position [1094, 0]
select select "P"
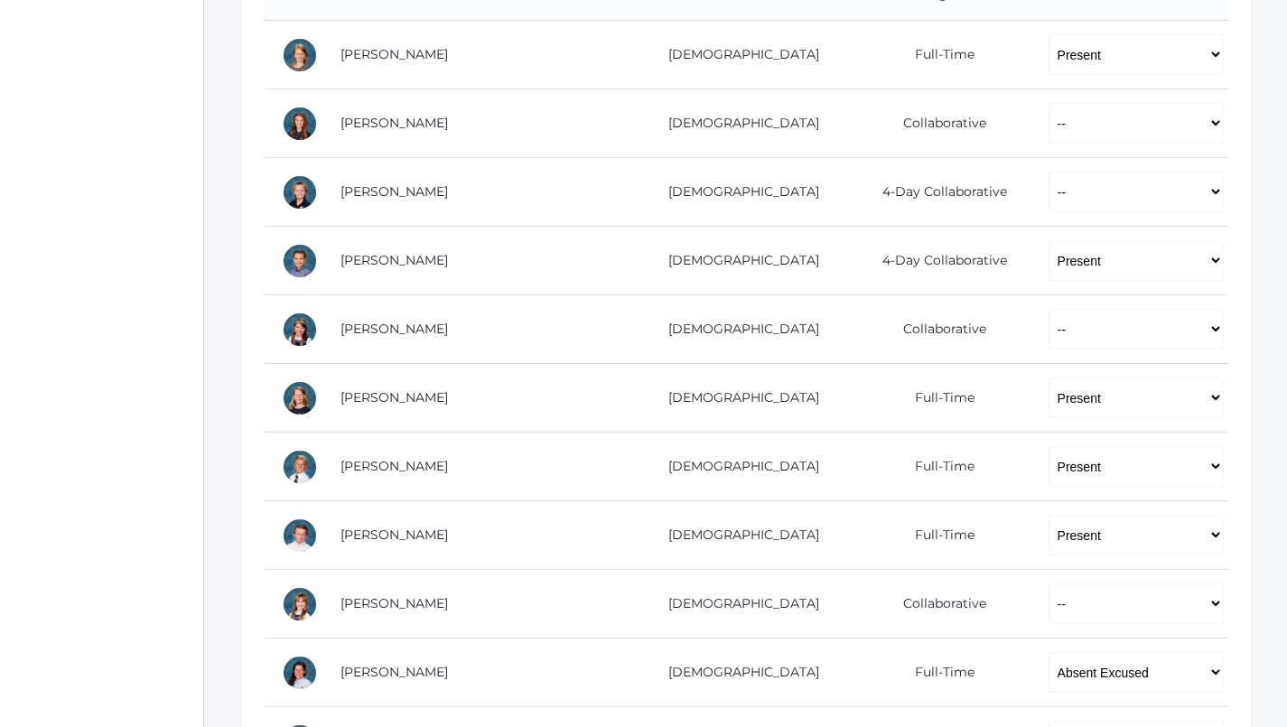
scroll to position [340, 0]
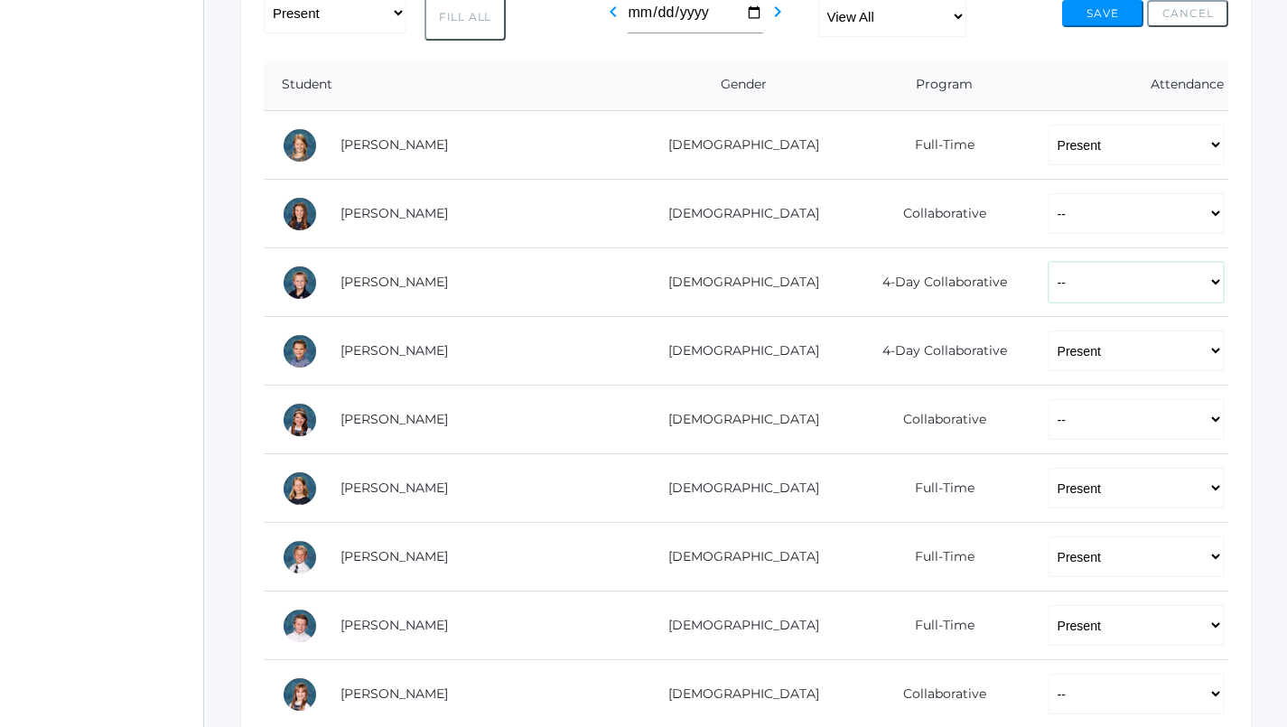
select select "AE"
click at [1099, 13] on button "Save" at bounding box center [1102, 13] width 81 height 27
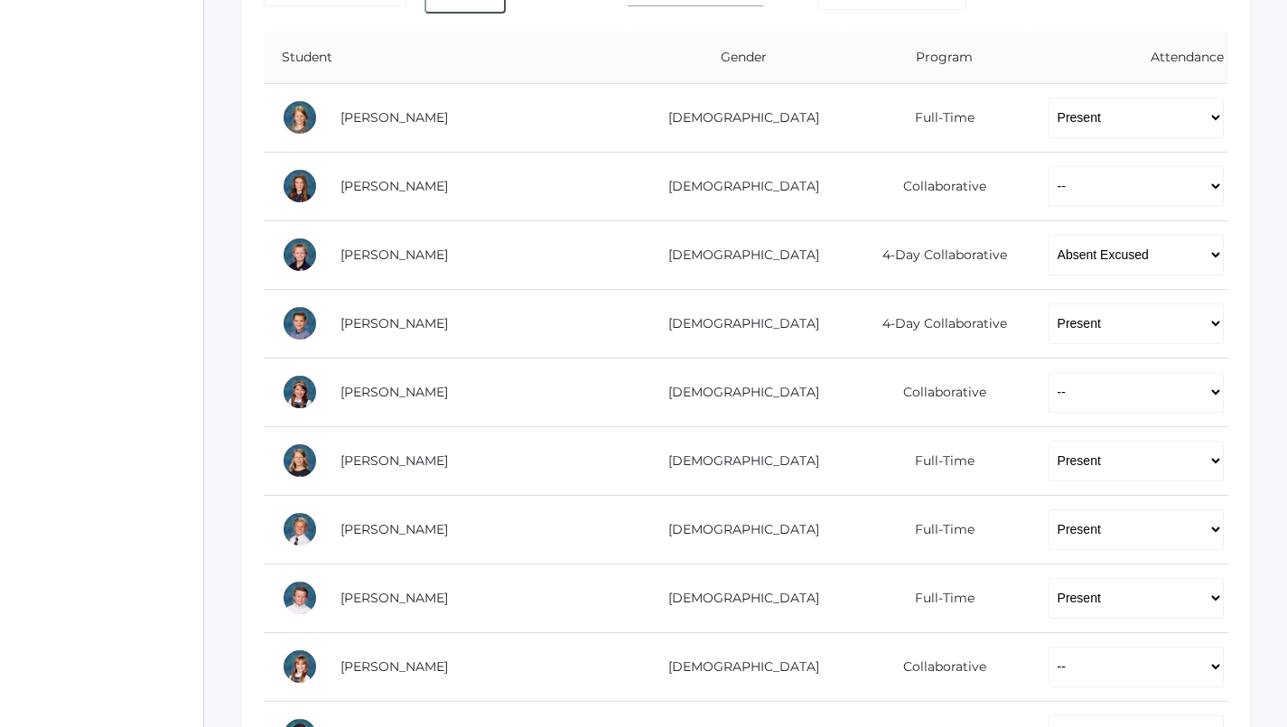
scroll to position [408, 0]
